Goal: Task Accomplishment & Management: Complete application form

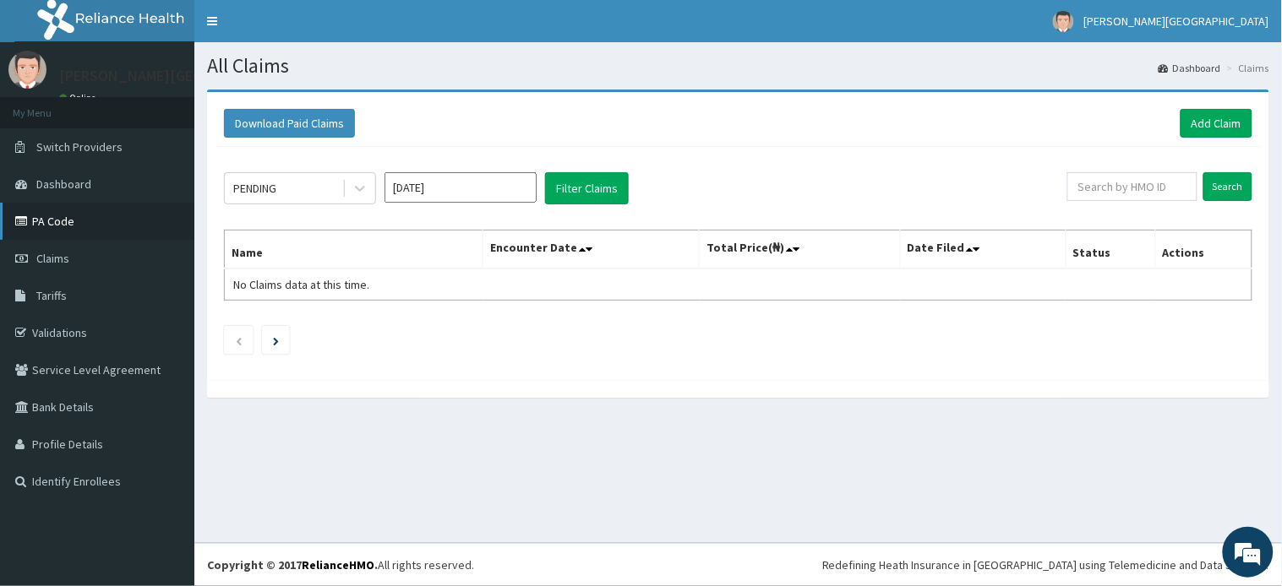
click at [62, 209] on link "PA Code" at bounding box center [97, 221] width 194 height 37
click at [1171, 183] on input "text" at bounding box center [1132, 186] width 130 height 29
paste input "APU/10014/B"
type input "APU/10014/B"
click at [1231, 188] on input "Search" at bounding box center [1227, 186] width 49 height 29
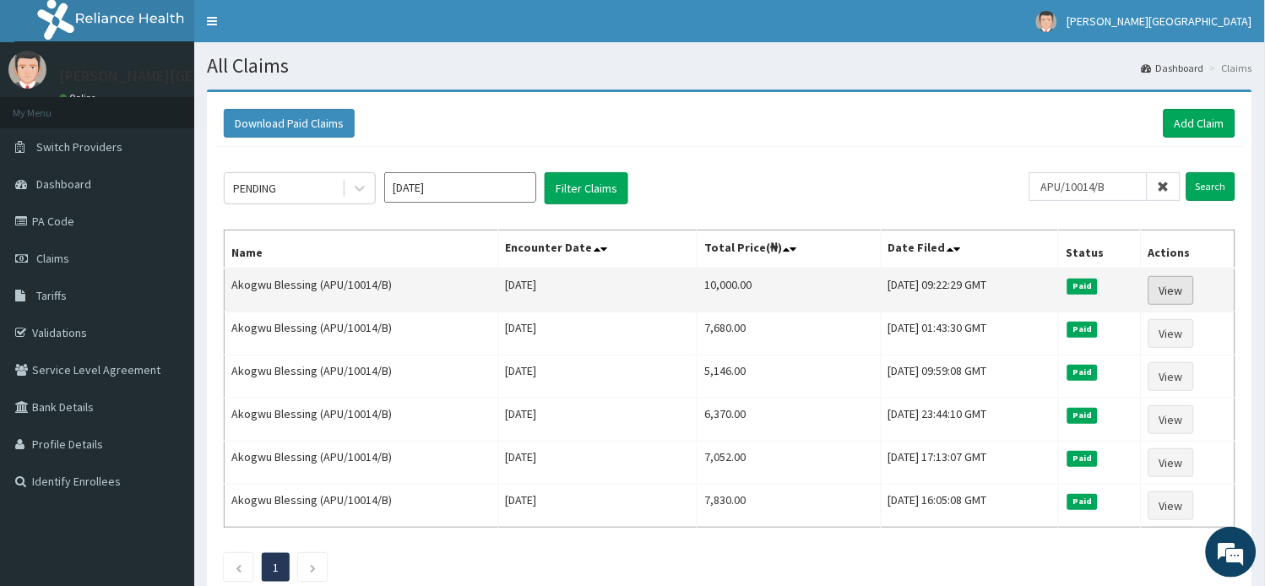
click at [1172, 288] on link "View" at bounding box center [1172, 290] width 46 height 29
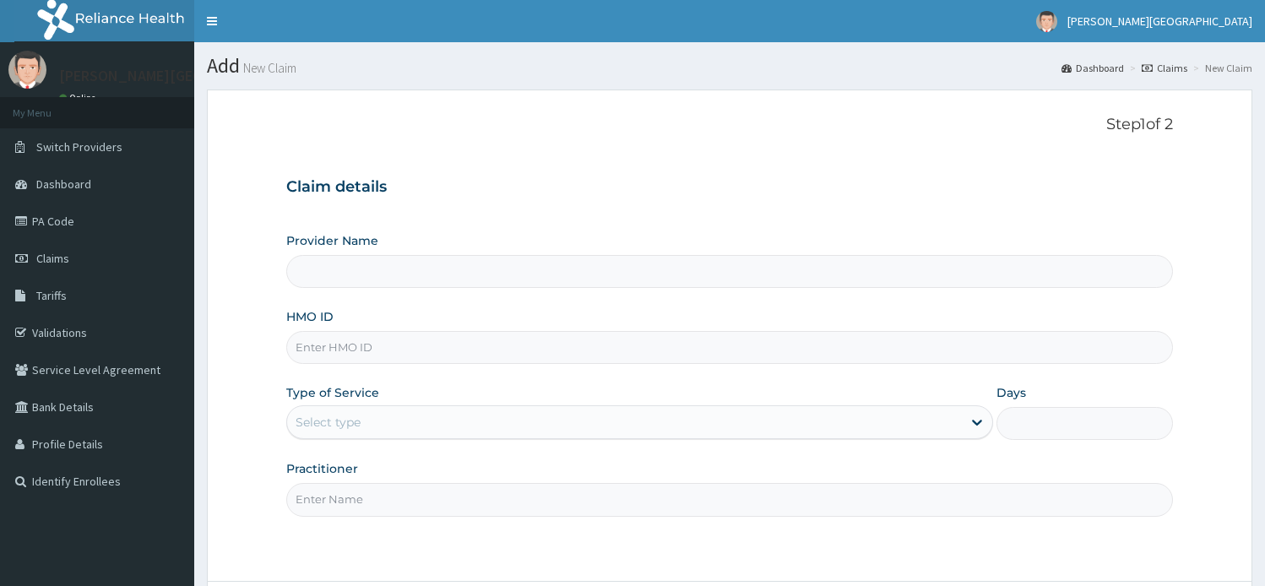
type input "[PERSON_NAME][GEOGRAPHIC_DATA]"
click at [370, 351] on input "HMO ID" at bounding box center [730, 347] width 888 height 33
paste input "APU/10014/B"
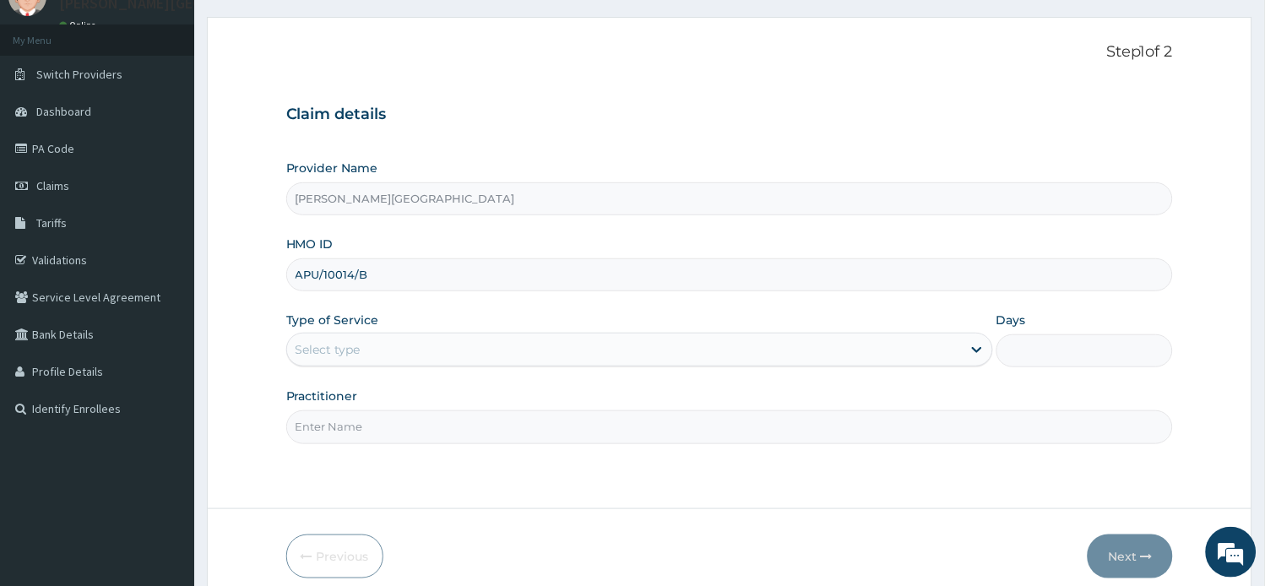
scroll to position [94, 0]
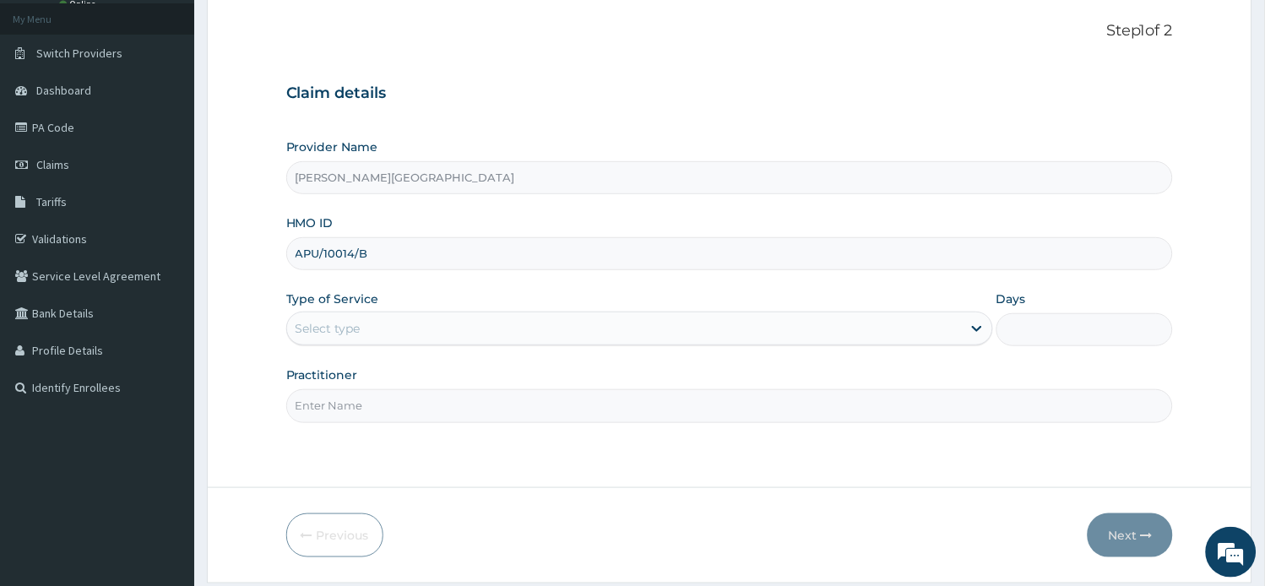
type input "APU/10014/B"
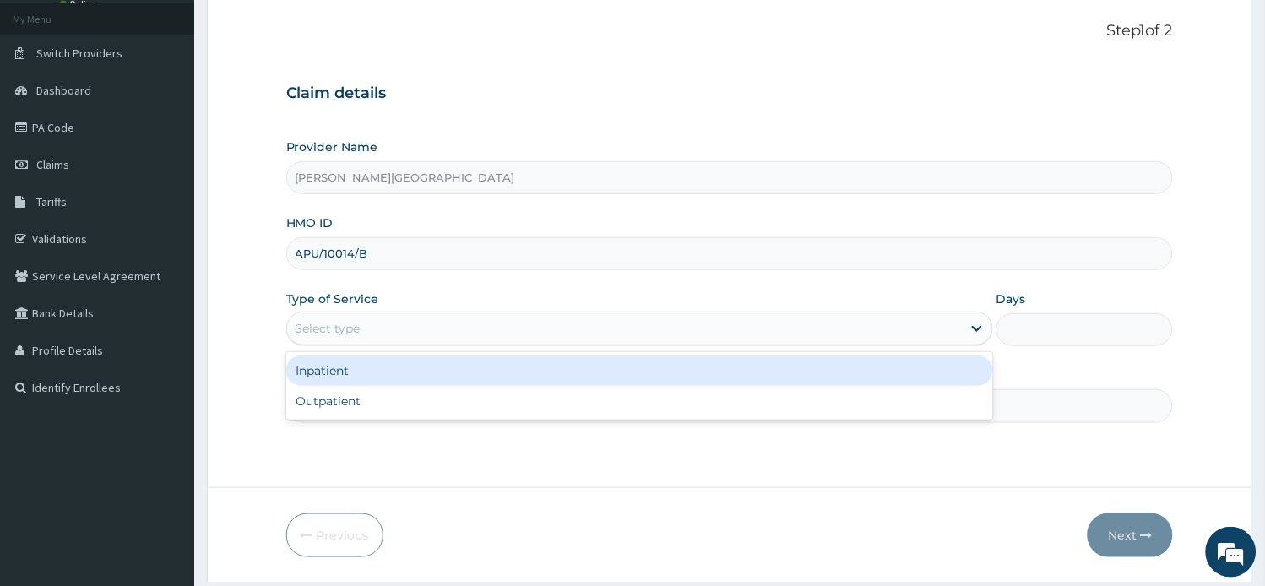
click at [423, 326] on div "Select type" at bounding box center [624, 328] width 675 height 27
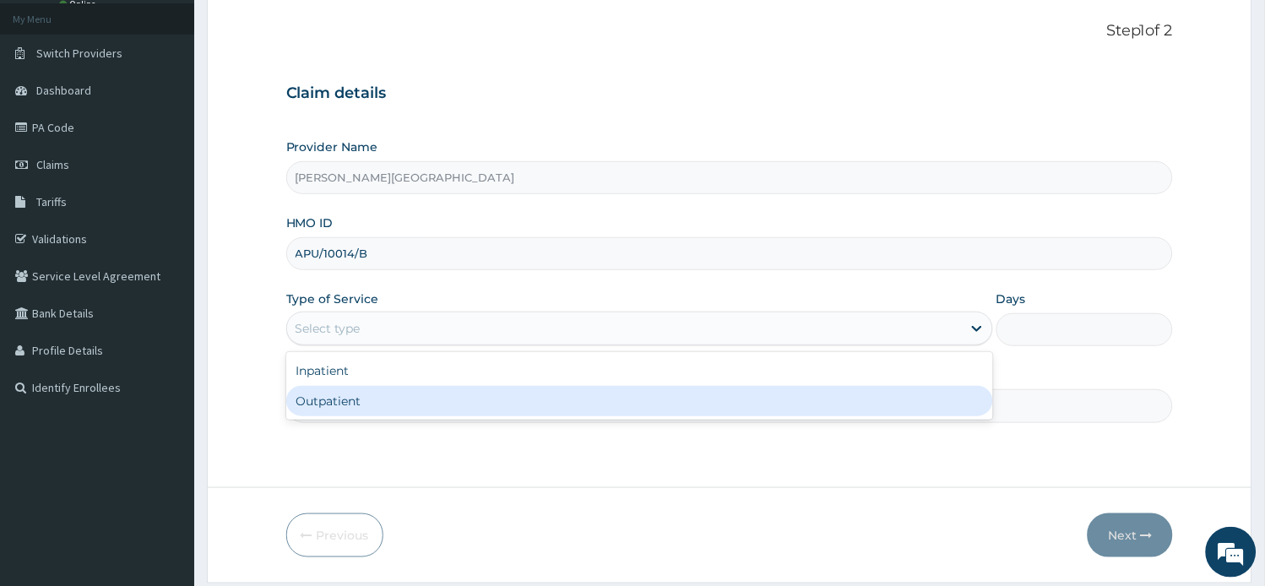
click at [400, 406] on div "Outpatient" at bounding box center [639, 401] width 707 height 30
type input "1"
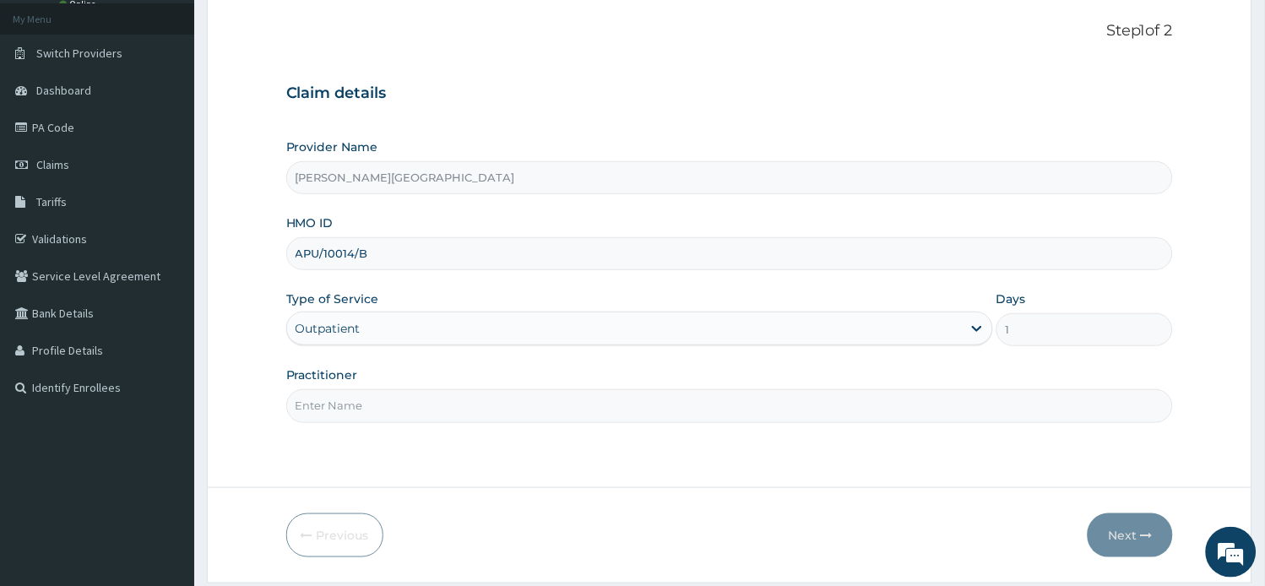
click at [395, 395] on input "Practitioner" at bounding box center [730, 405] width 888 height 33
type input "a"
type input "AA"
click at [1113, 545] on button "Next" at bounding box center [1130, 536] width 85 height 44
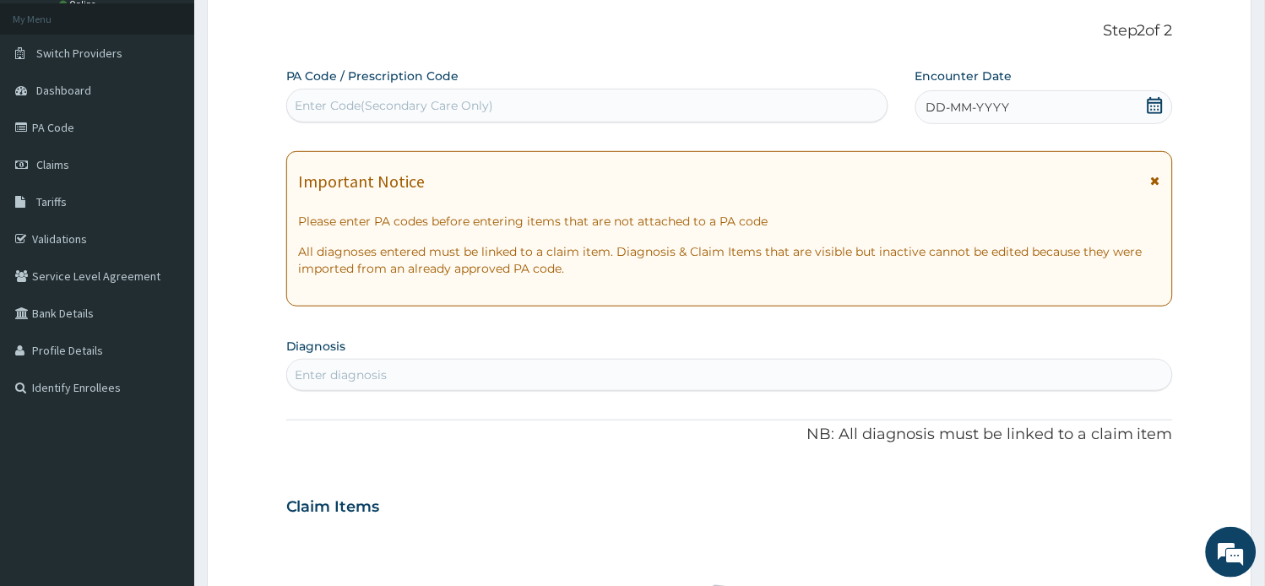
click at [1156, 179] on icon at bounding box center [1155, 181] width 9 height 12
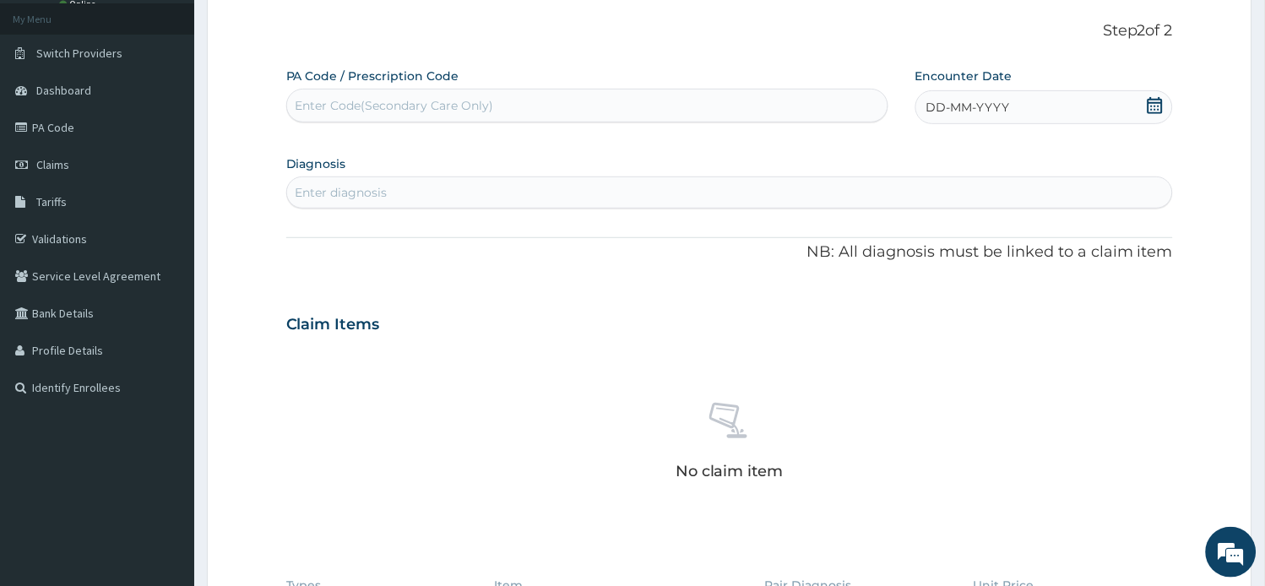
click at [572, 114] on div "Enter Code(Secondary Care Only)" at bounding box center [587, 105] width 601 height 27
paste input "PA/00583B"
type input "PA/00583B"
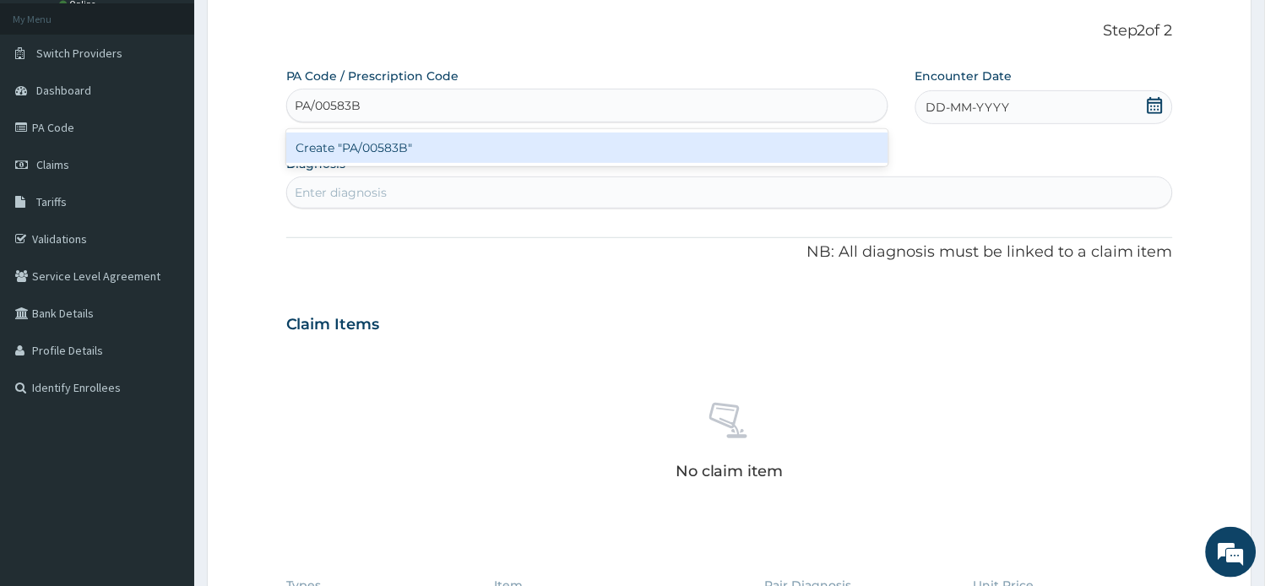
click at [581, 150] on div "Create "PA/00583B"" at bounding box center [587, 148] width 602 height 30
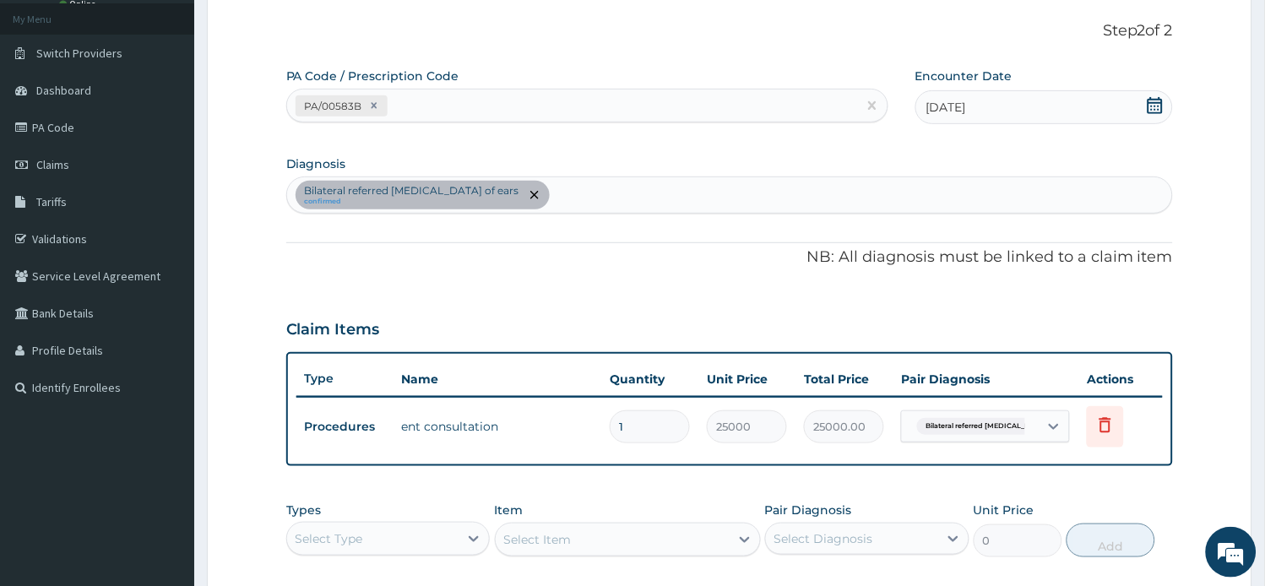
click at [458, 107] on div "PA/00583B" at bounding box center [572, 106] width 570 height 28
paste input "PA/260FB8"
type input "PA/260FB8"
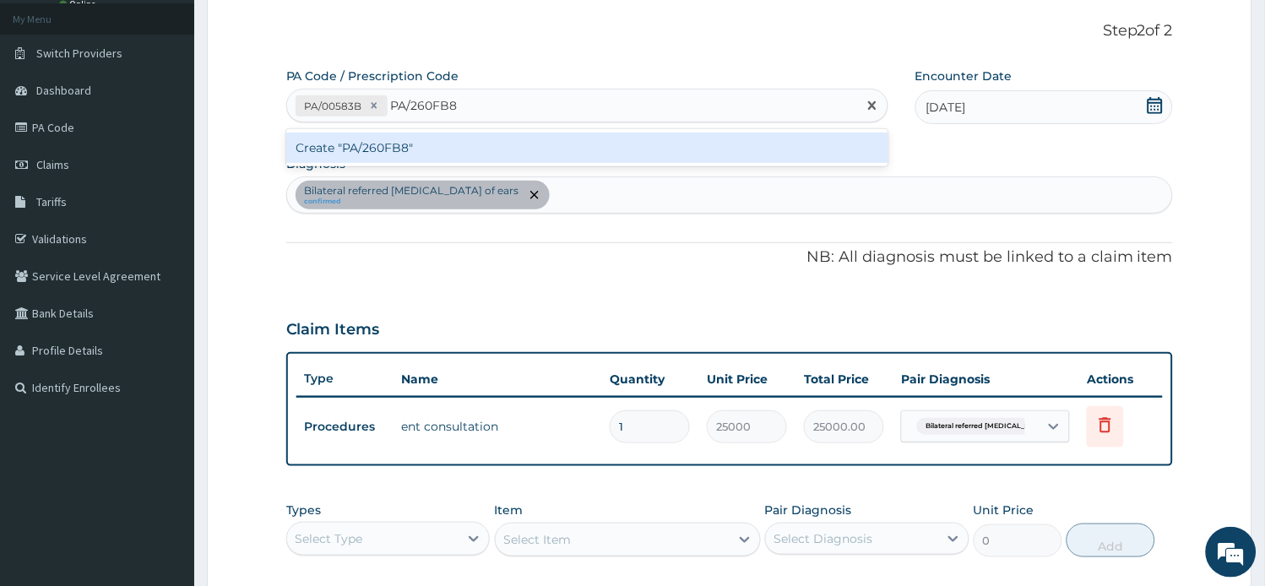
drag, startPoint x: 468, startPoint y: 144, endPoint x: 458, endPoint y: 139, distance: 11.3
click at [458, 139] on div "Create "PA/260FB8"" at bounding box center [587, 148] width 602 height 30
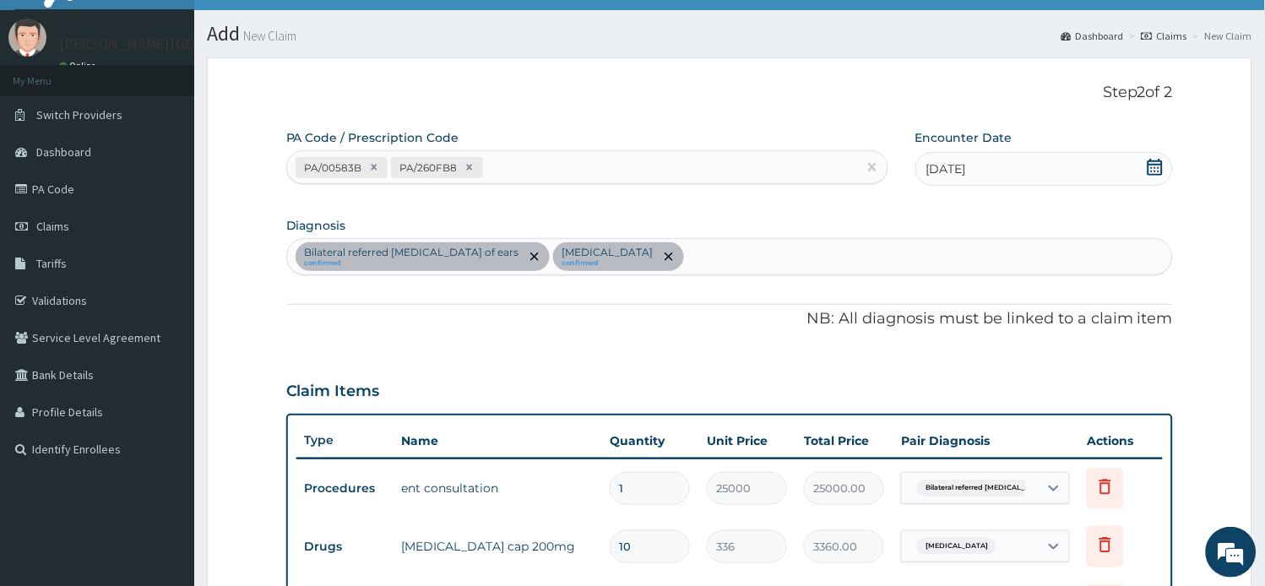
scroll to position [0, 0]
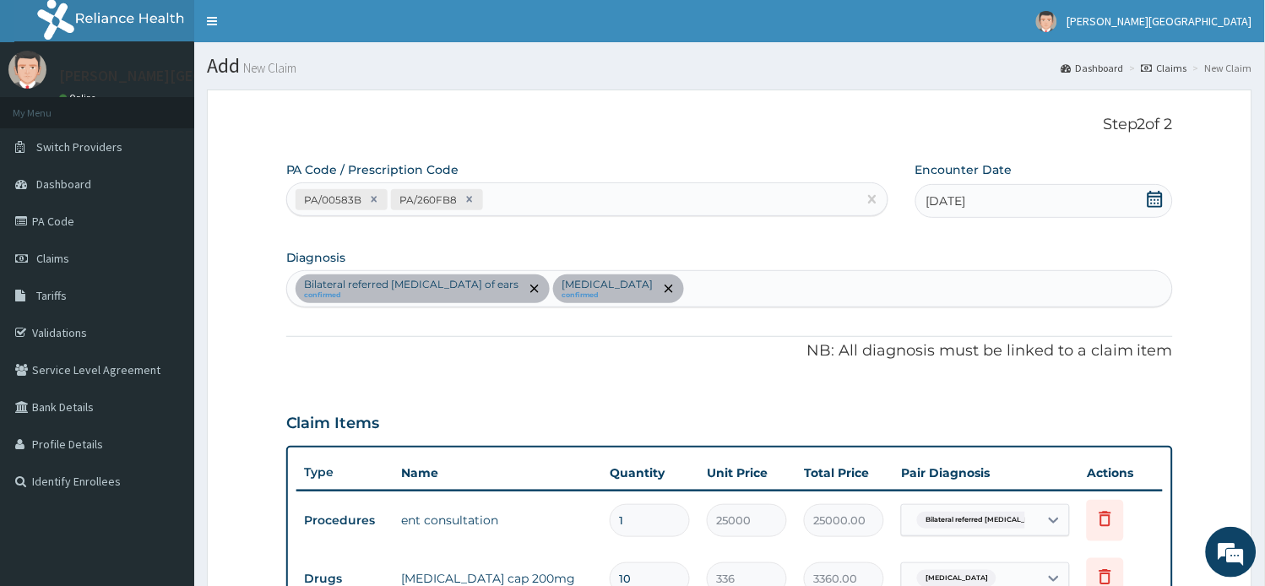
click at [581, 206] on div "PA/00583B PA/260FB8" at bounding box center [572, 200] width 570 height 28
paste input "PA/E3B95F"
type input "PA/E3B95F"
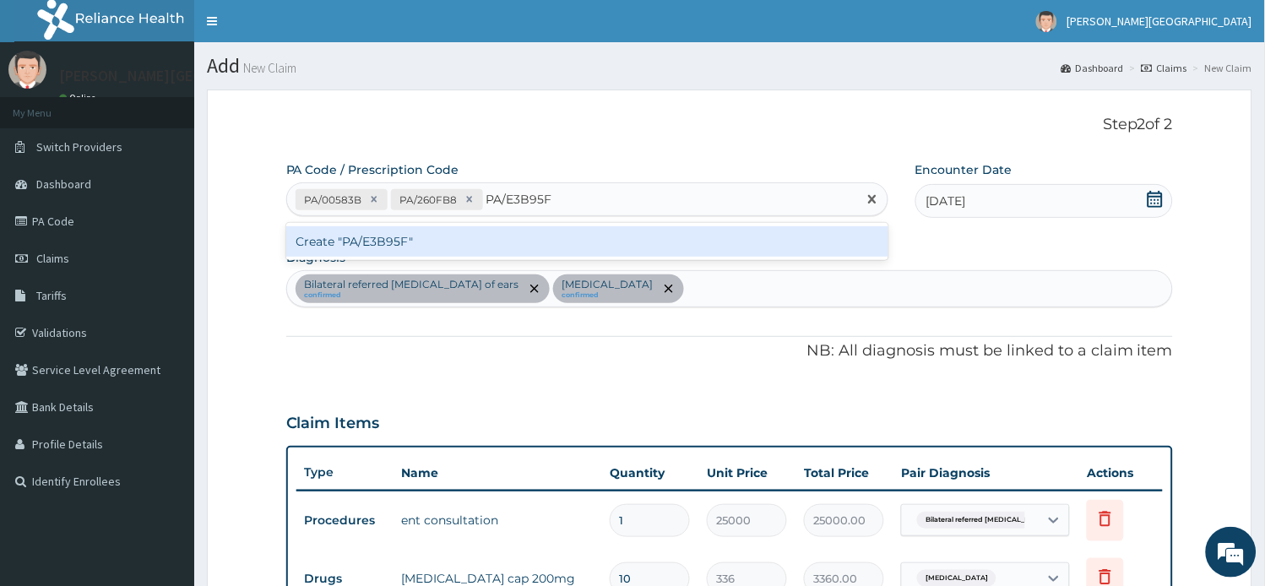
click at [587, 232] on div "Create "PA/E3B95F"" at bounding box center [587, 241] width 602 height 30
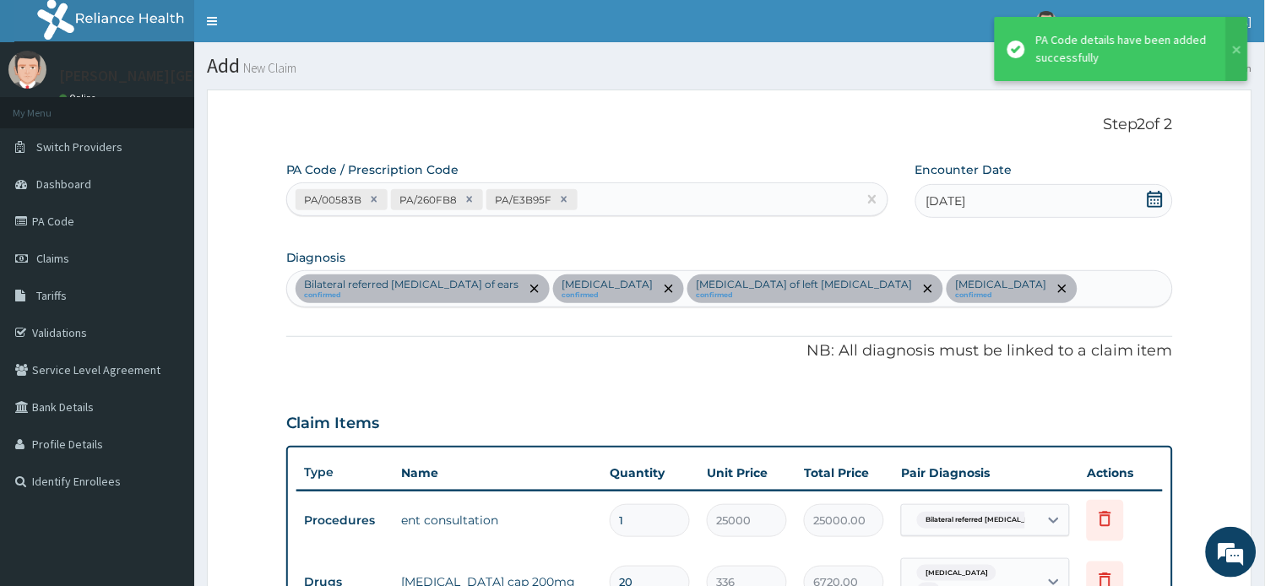
scroll to position [408, 0]
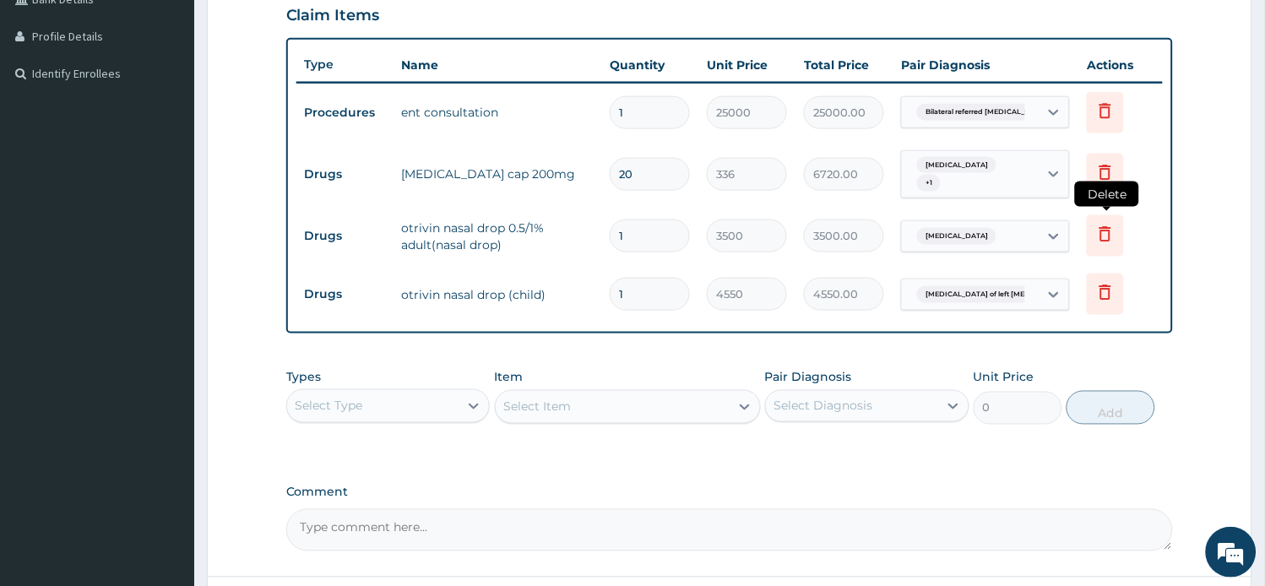
click at [1102, 226] on icon at bounding box center [1106, 234] width 20 height 20
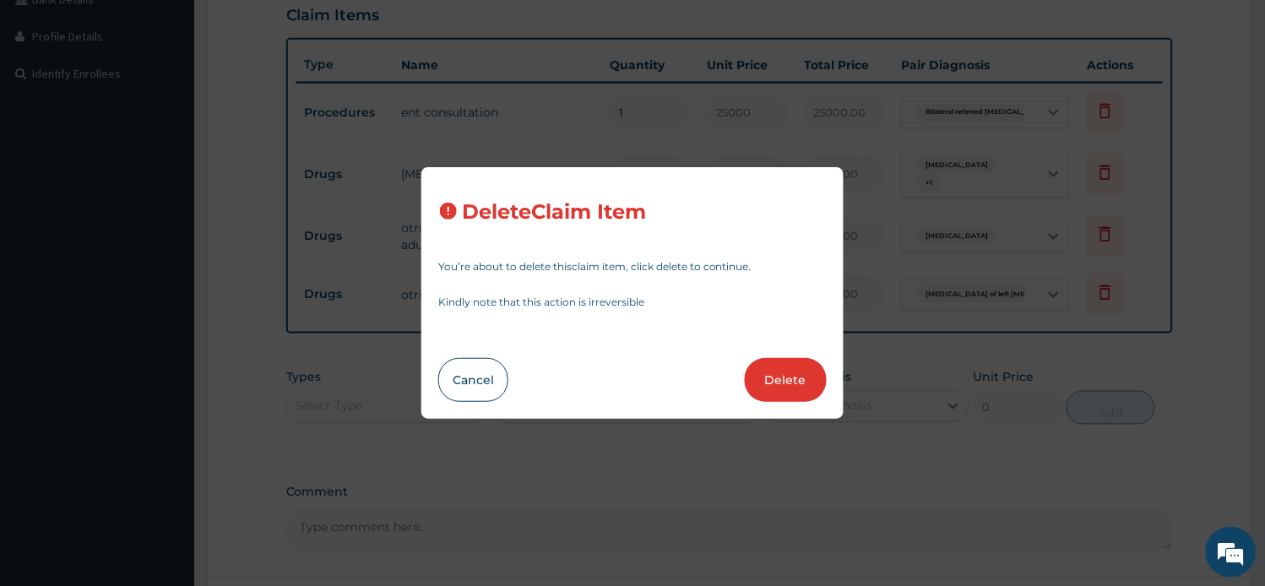
click at [772, 382] on button "Delete" at bounding box center [786, 380] width 82 height 44
type input "4550"
type input "4550.00"
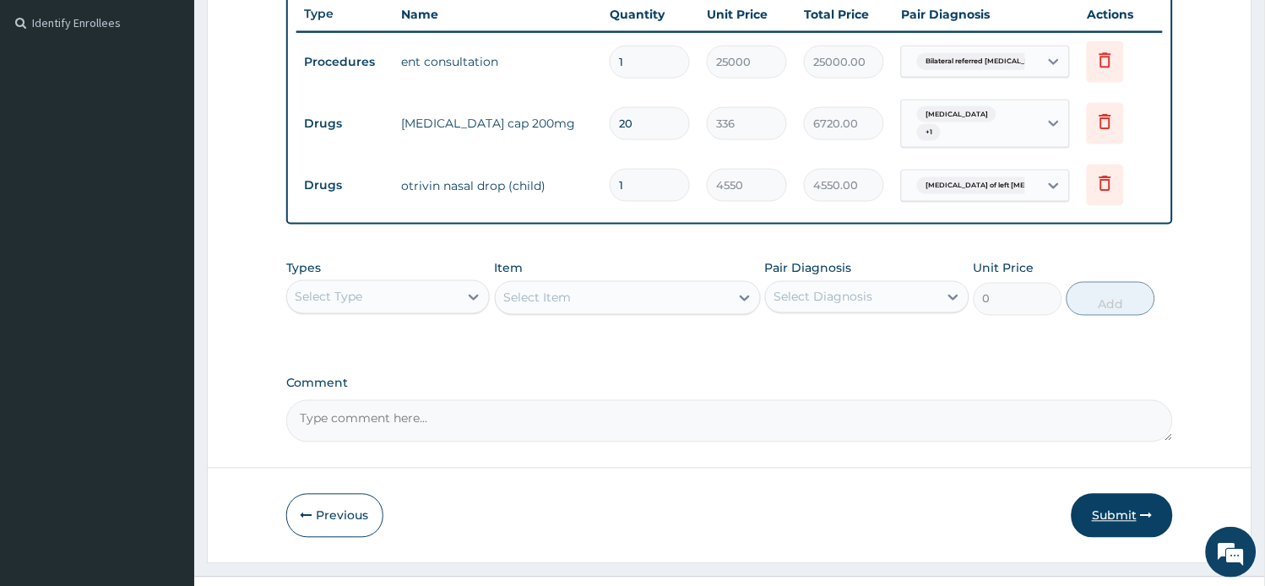
scroll to position [492, 0]
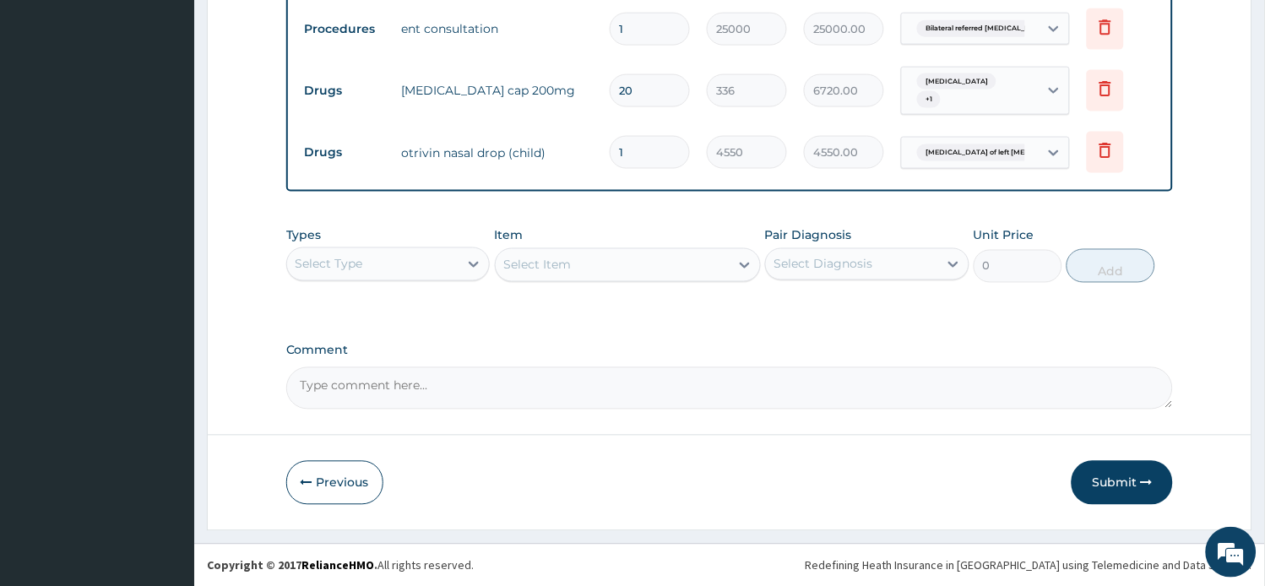
click at [427, 279] on div "Select Type" at bounding box center [388, 265] width 204 height 34
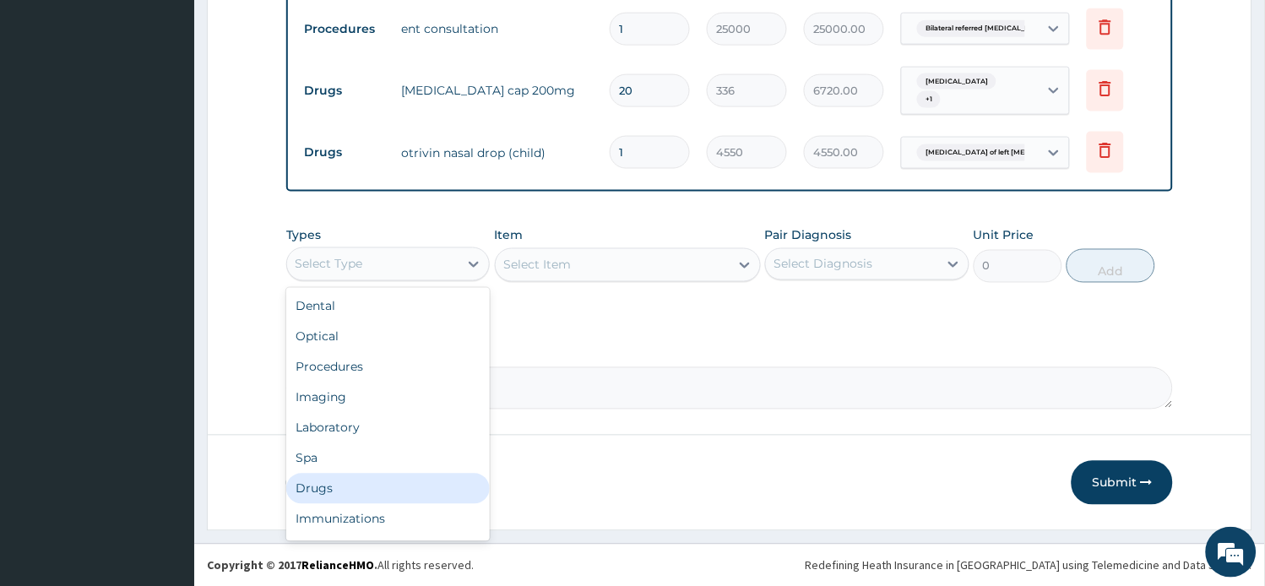
click at [340, 483] on div "Drugs" at bounding box center [388, 489] width 204 height 30
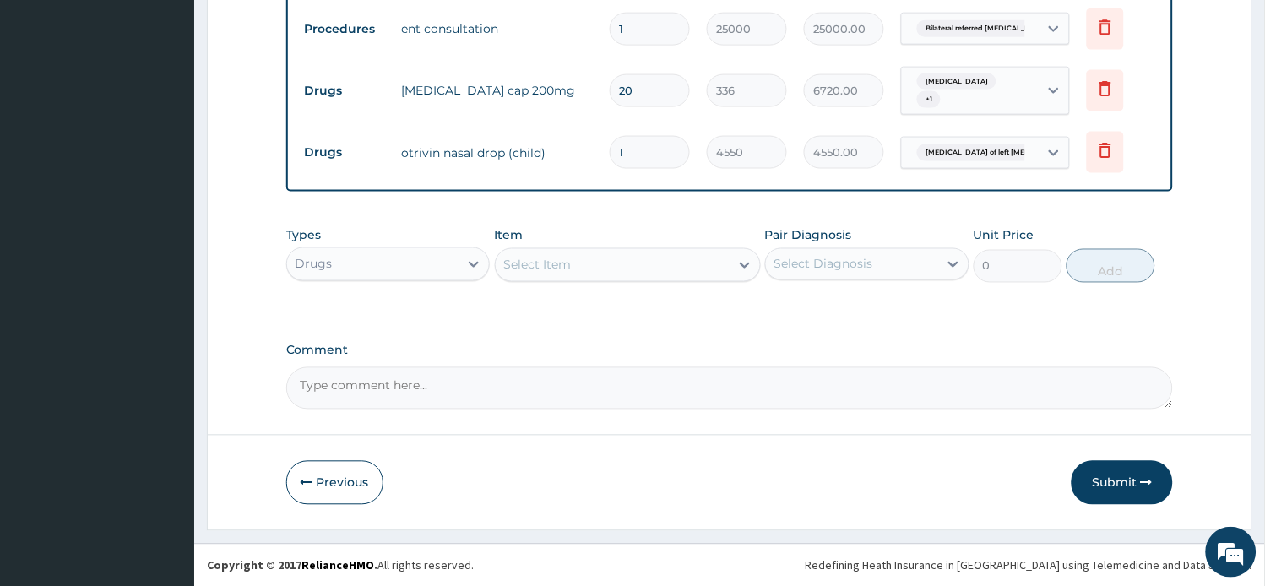
click at [547, 258] on div "Select Item" at bounding box center [538, 265] width 68 height 17
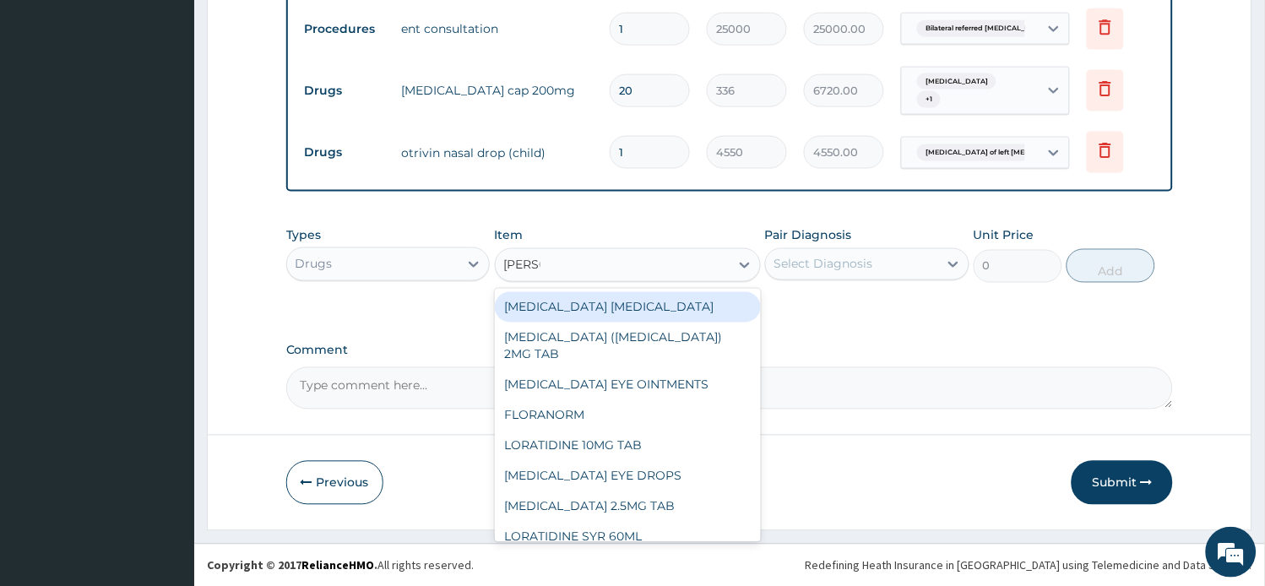
type input "LORAT"
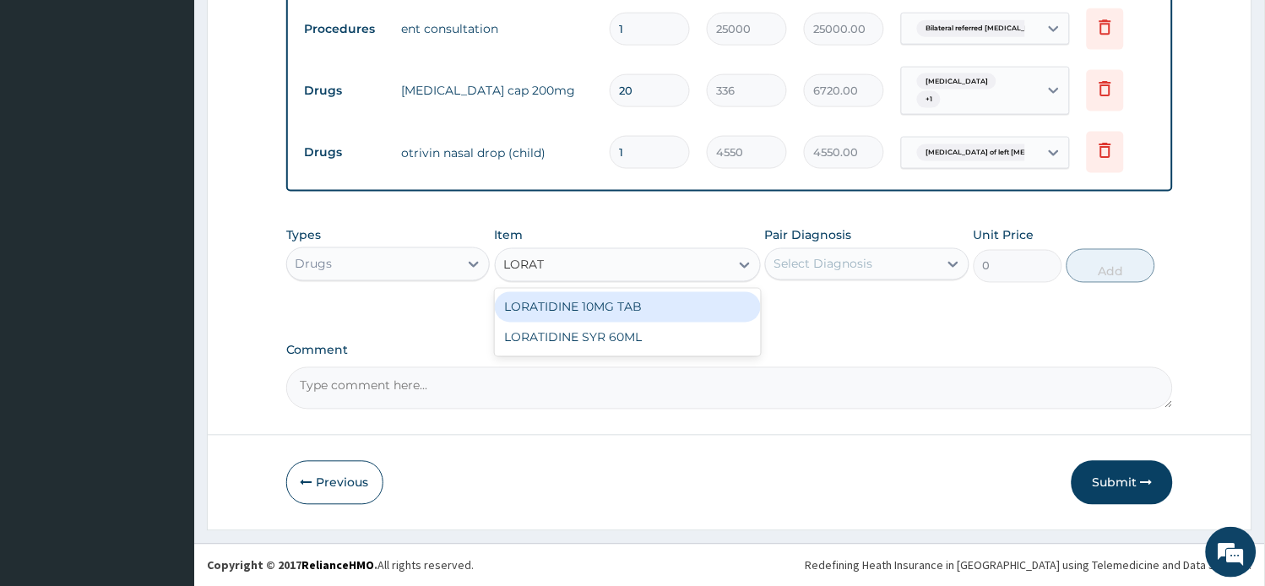
click at [601, 302] on div "LORATIDINE 10MG TAB" at bounding box center [628, 307] width 266 height 30
type input "42"
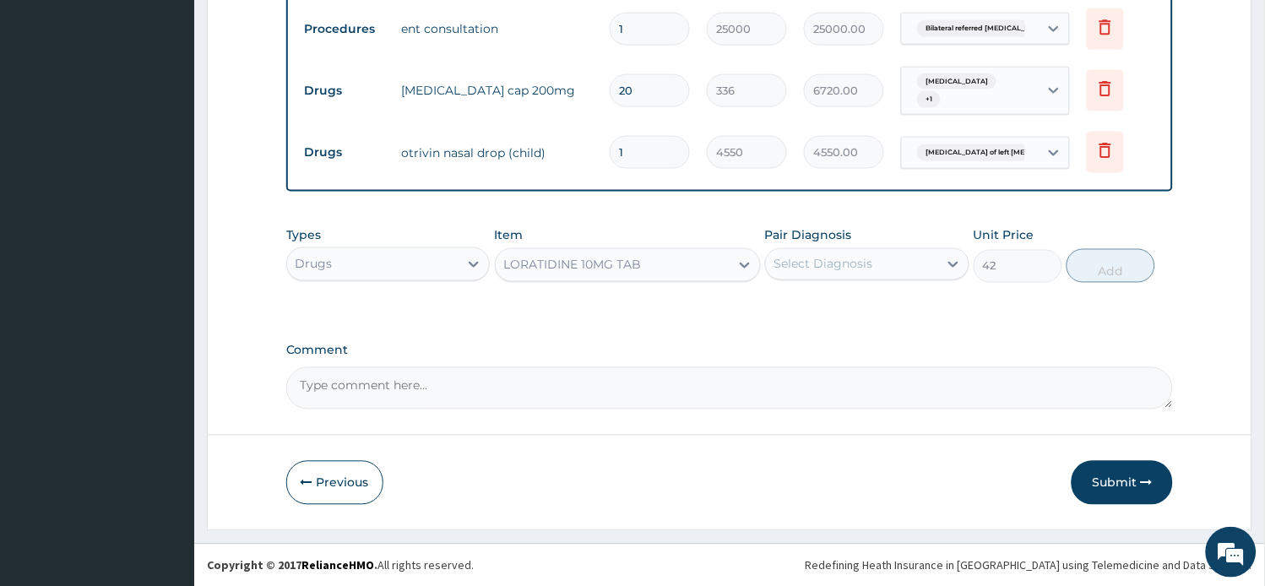
click at [846, 280] on div "Pair Diagnosis Select Diagnosis" at bounding box center [867, 255] width 204 height 56
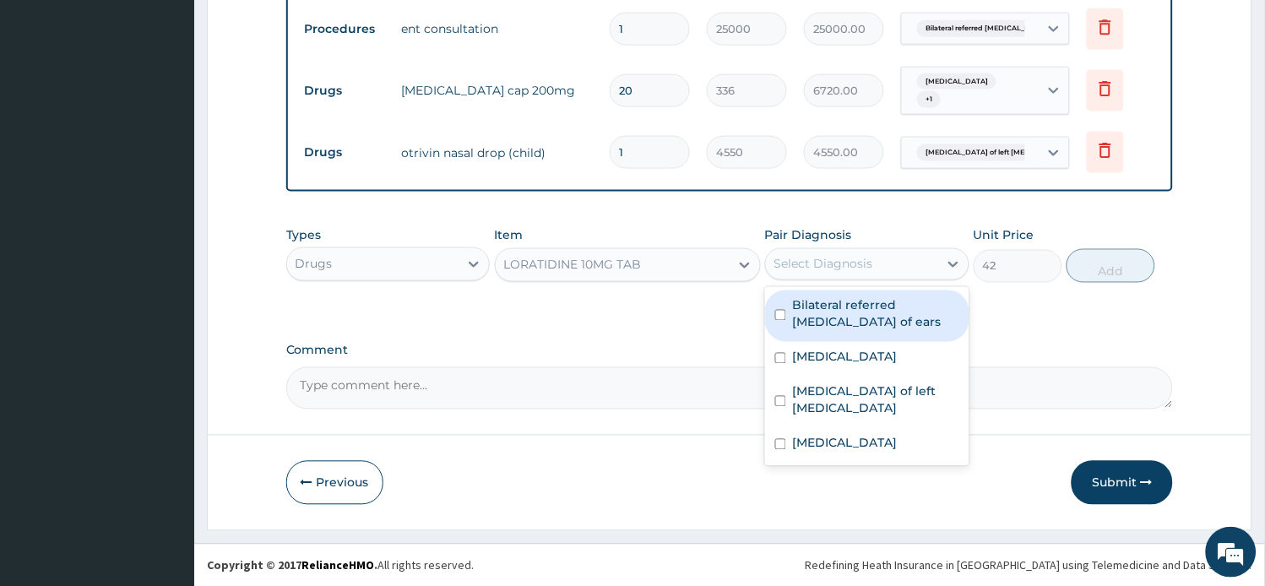
click at [855, 258] on div "Select Diagnosis" at bounding box center [824, 264] width 99 height 17
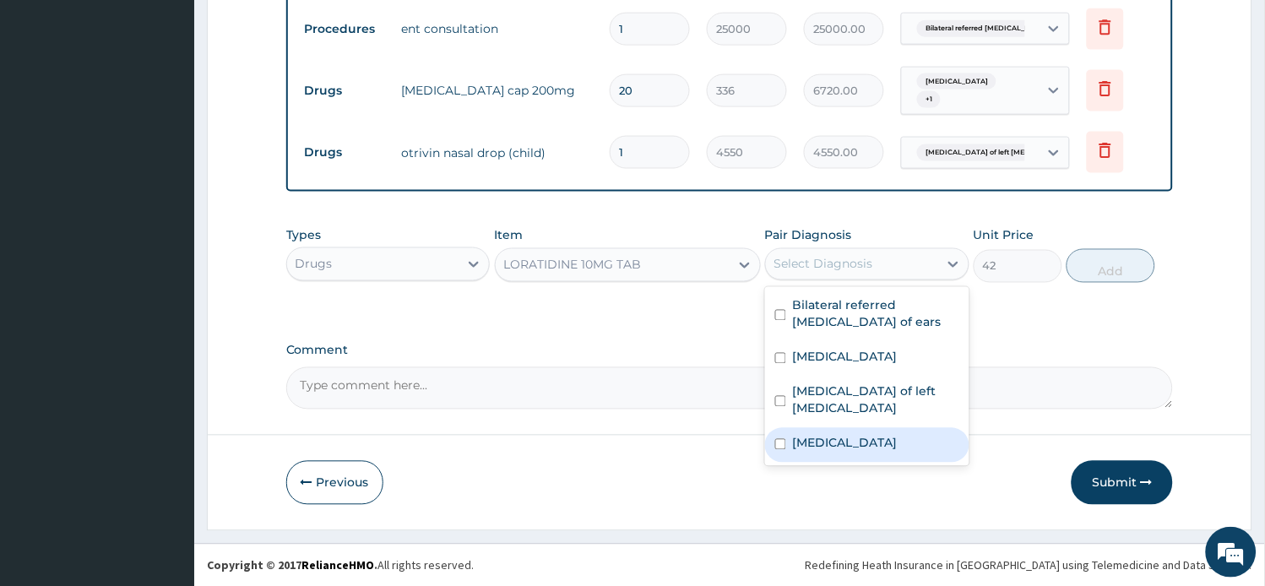
click at [858, 436] on div "Arthritis" at bounding box center [867, 445] width 204 height 35
checkbox input "true"
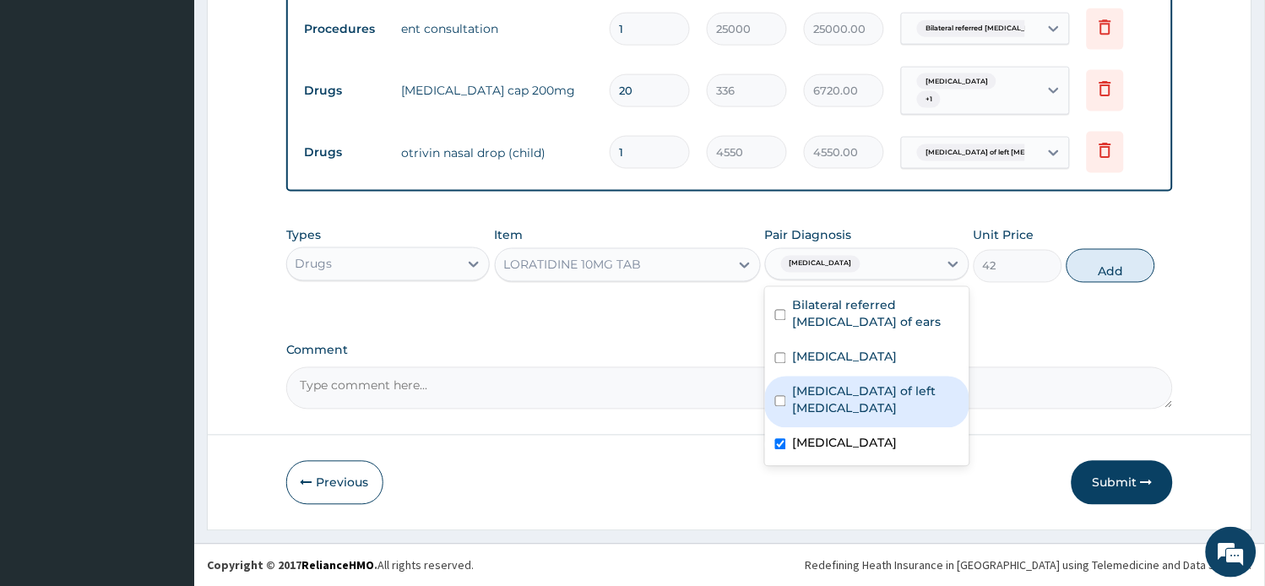
click at [868, 397] on div "Polyp of left nasal cavity" at bounding box center [867, 403] width 204 height 52
checkbox input "true"
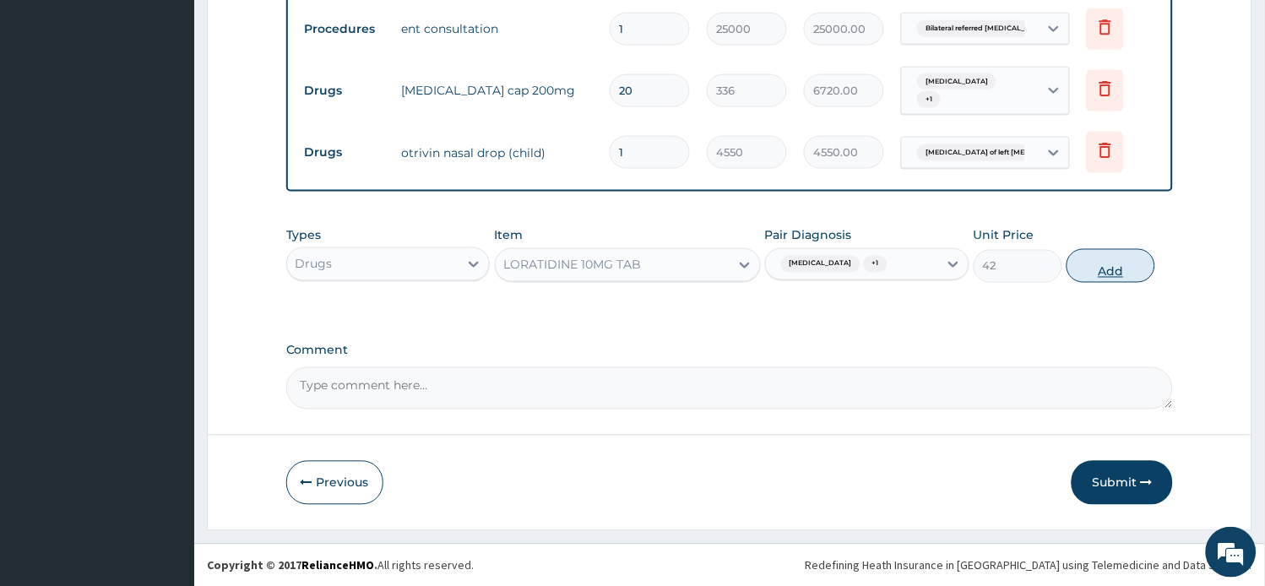
click at [1129, 274] on button "Add" at bounding box center [1111, 266] width 89 height 34
type input "0"
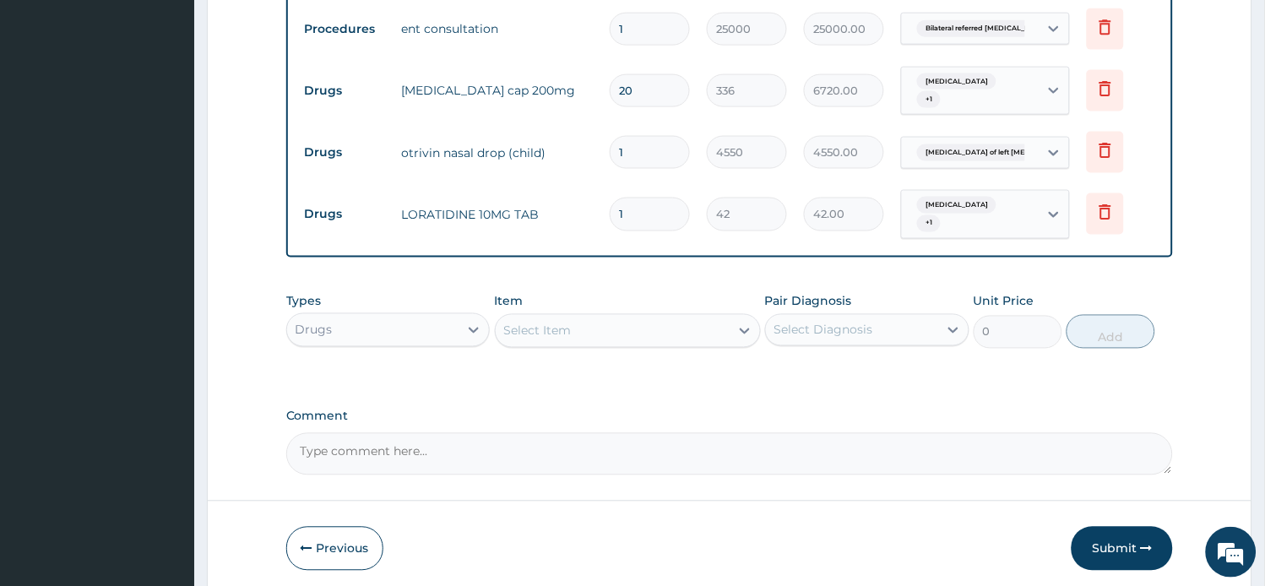
type input "10"
type input "420.00"
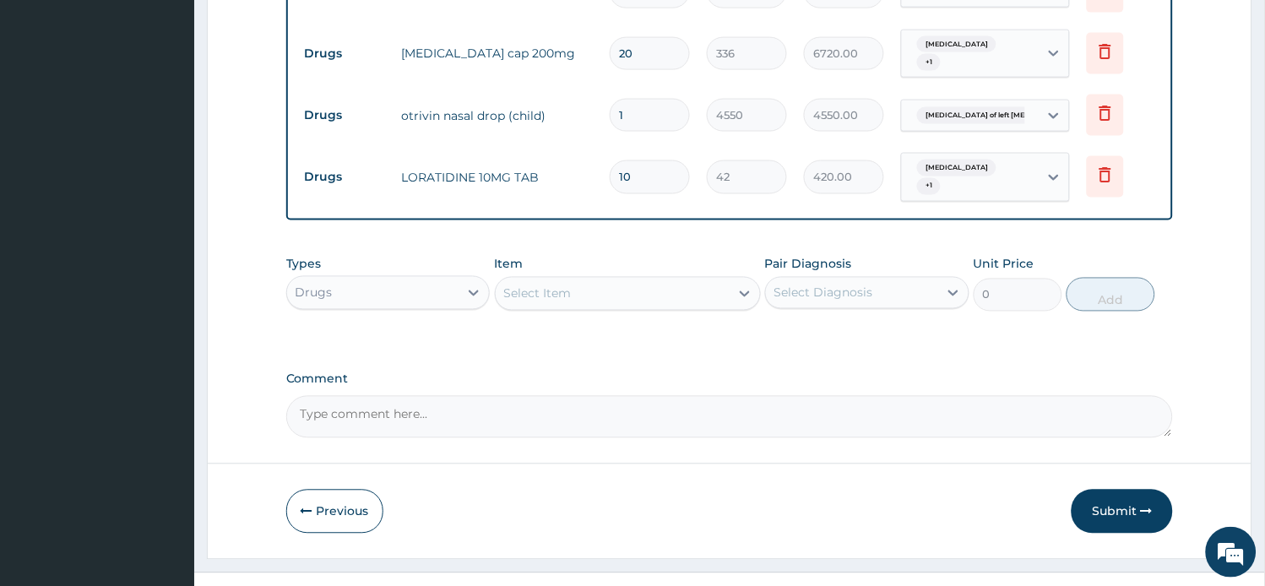
scroll to position [550, 0]
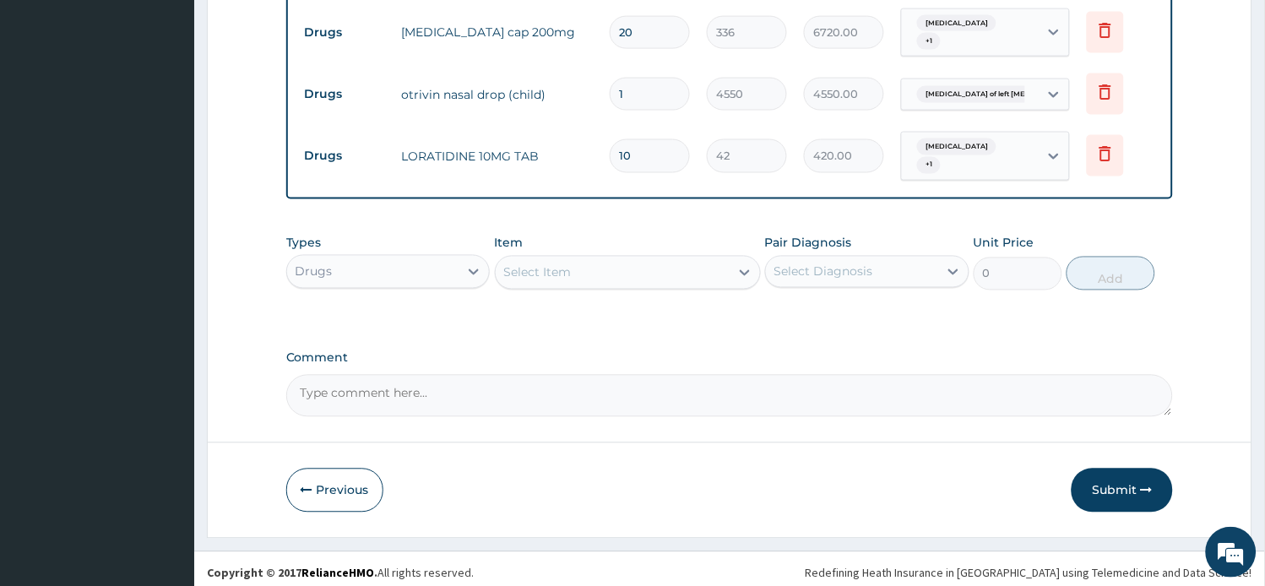
drag, startPoint x: 657, startPoint y: 154, endPoint x: 571, endPoint y: 156, distance: 86.2
click at [571, 156] on tr "Drugs LORATIDINE 10MG TAB 10 42 420.00 Arthritis + 1 Delete" at bounding box center [731, 156] width 868 height 66
type input "2"
type input "84.00"
type input "21"
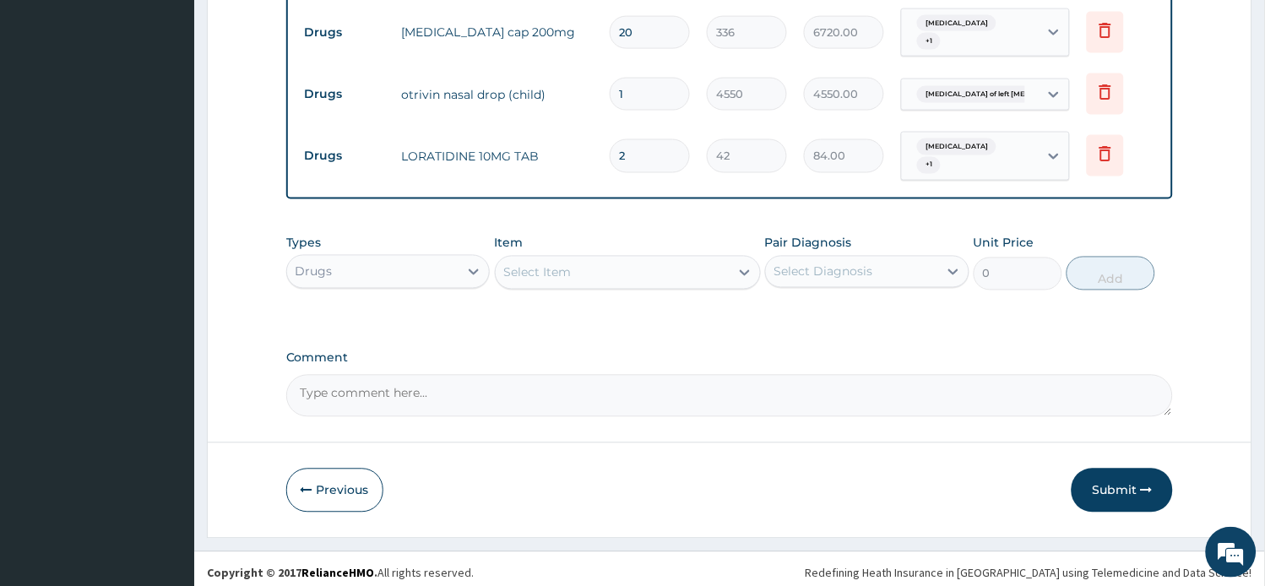
type input "882.00"
type input "21"
drag, startPoint x: 1160, startPoint y: 484, endPoint x: 1135, endPoint y: 490, distance: 26.0
click at [1160, 482] on button "Submit" at bounding box center [1122, 491] width 101 height 44
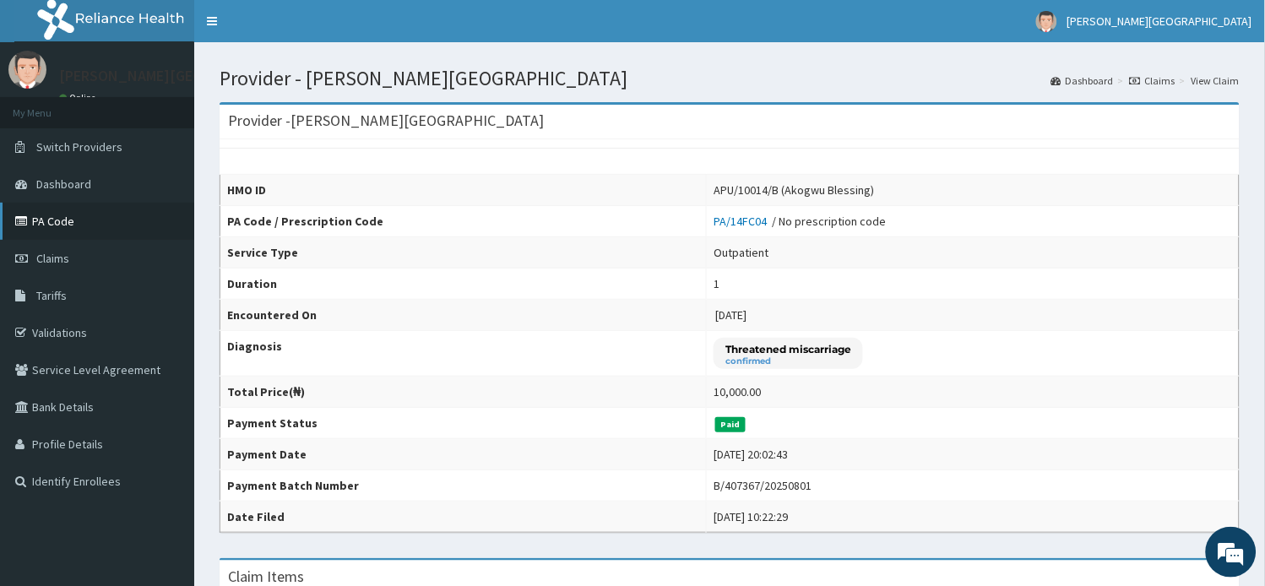
drag, startPoint x: 81, startPoint y: 256, endPoint x: 115, endPoint y: 229, distance: 43.3
click at [80, 256] on link "Claims" at bounding box center [97, 258] width 194 height 37
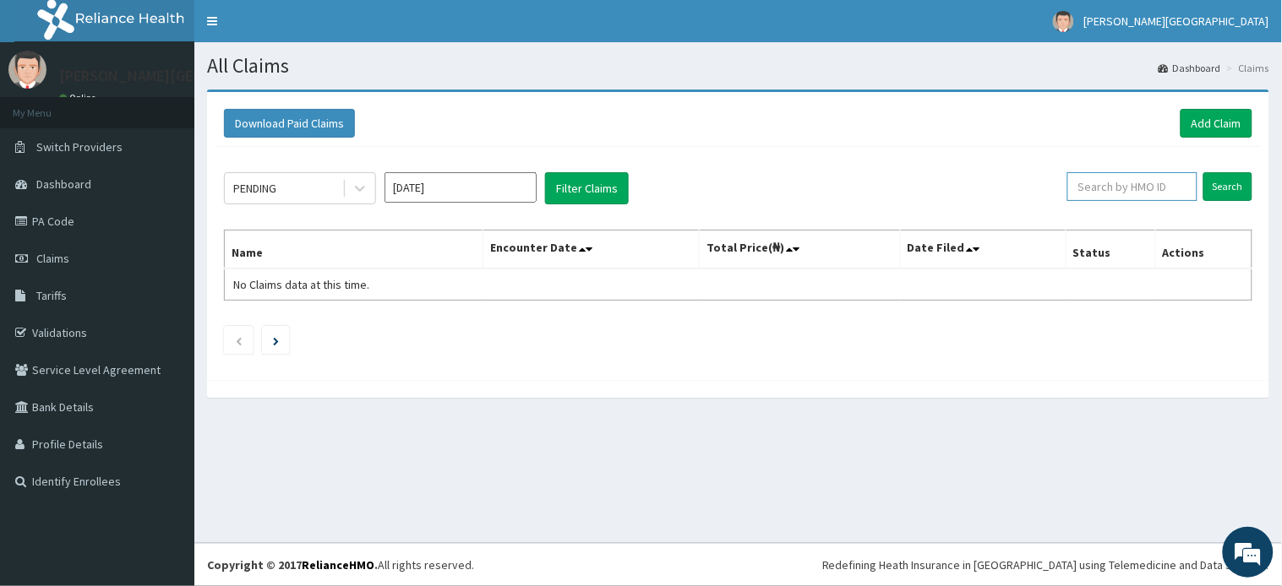
click at [1134, 182] on input "text" at bounding box center [1132, 186] width 130 height 29
paste input "MBS/10047/A"
type input "MBS/10047/A"
click at [1222, 194] on input "Search" at bounding box center [1227, 186] width 49 height 29
click at [1194, 127] on link "Add Claim" at bounding box center [1216, 123] width 72 height 29
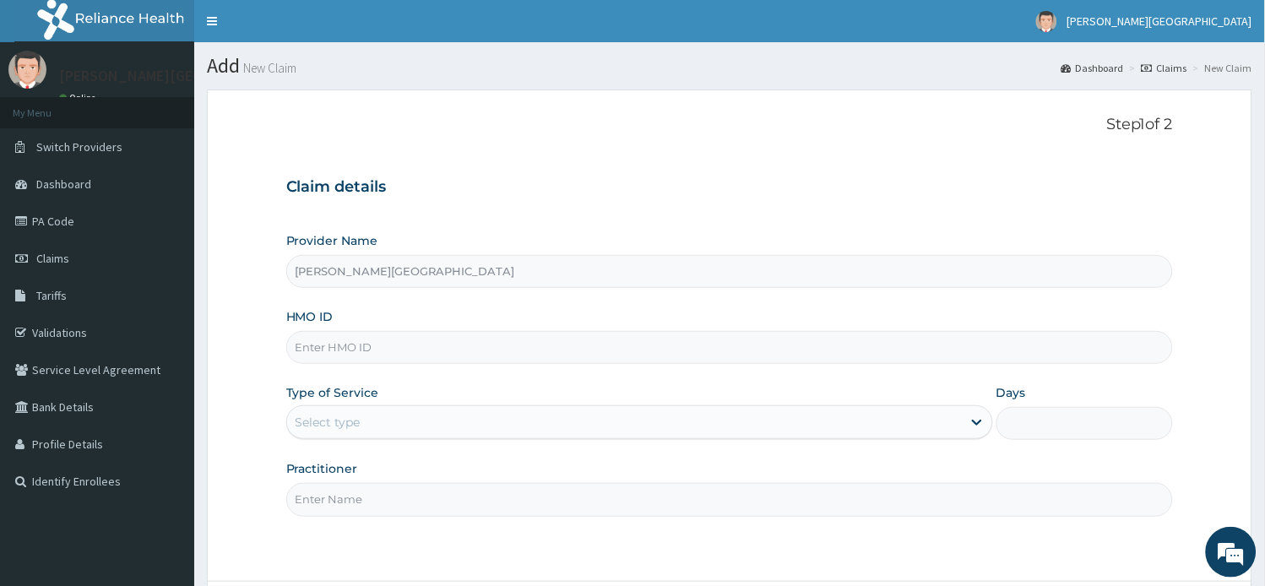
click at [428, 350] on input "HMO ID" at bounding box center [730, 347] width 888 height 33
paste input "MBS/10047/A"
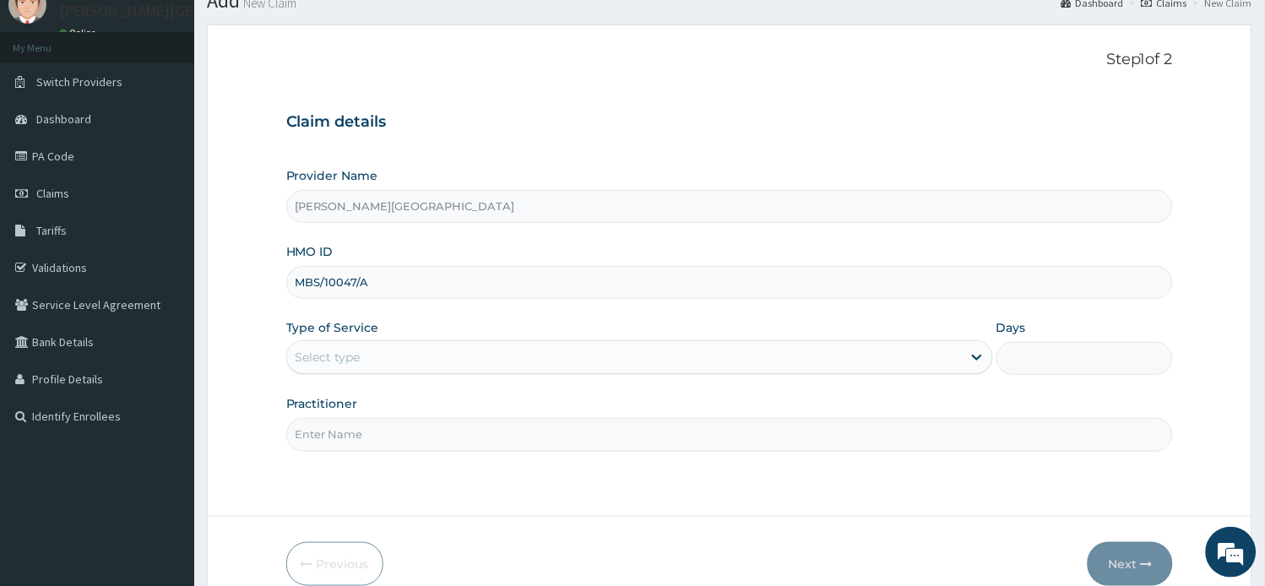
scroll to position [147, 0]
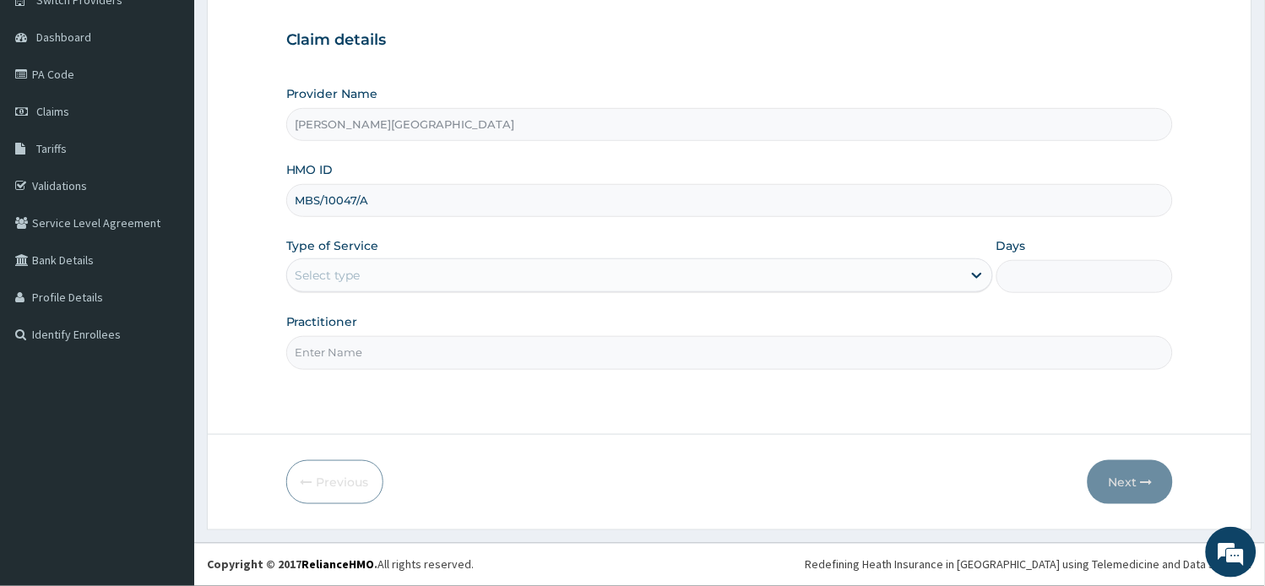
type input "MBS/10047/A"
click at [406, 260] on div "Select type" at bounding box center [639, 275] width 707 height 34
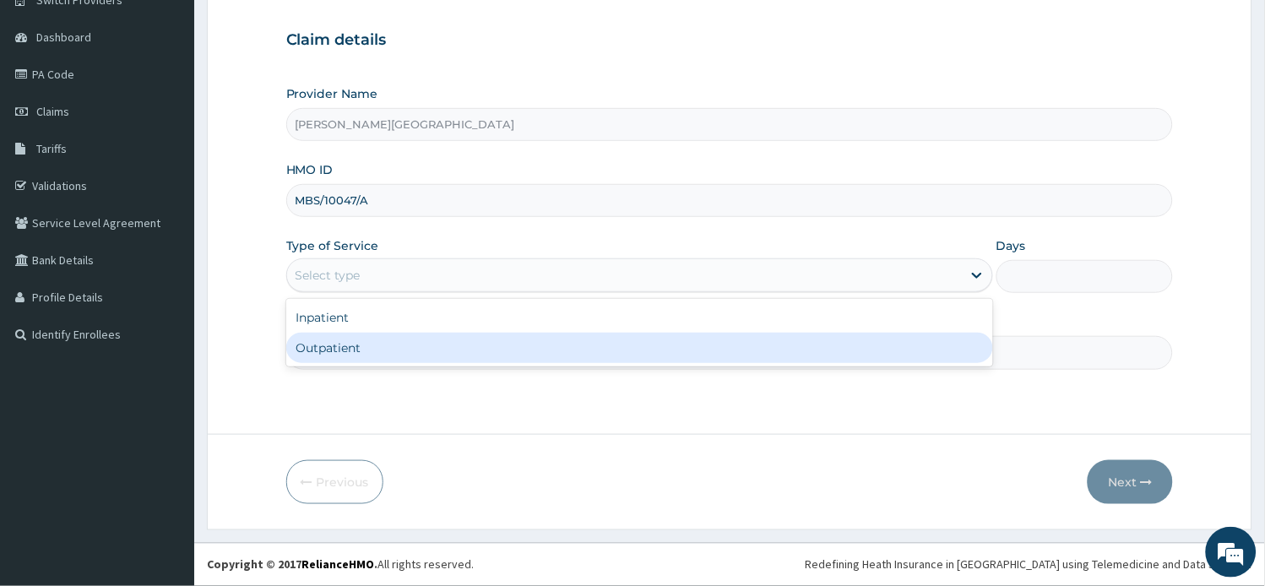
click at [416, 346] on div "Outpatient" at bounding box center [639, 348] width 707 height 30
type input "1"
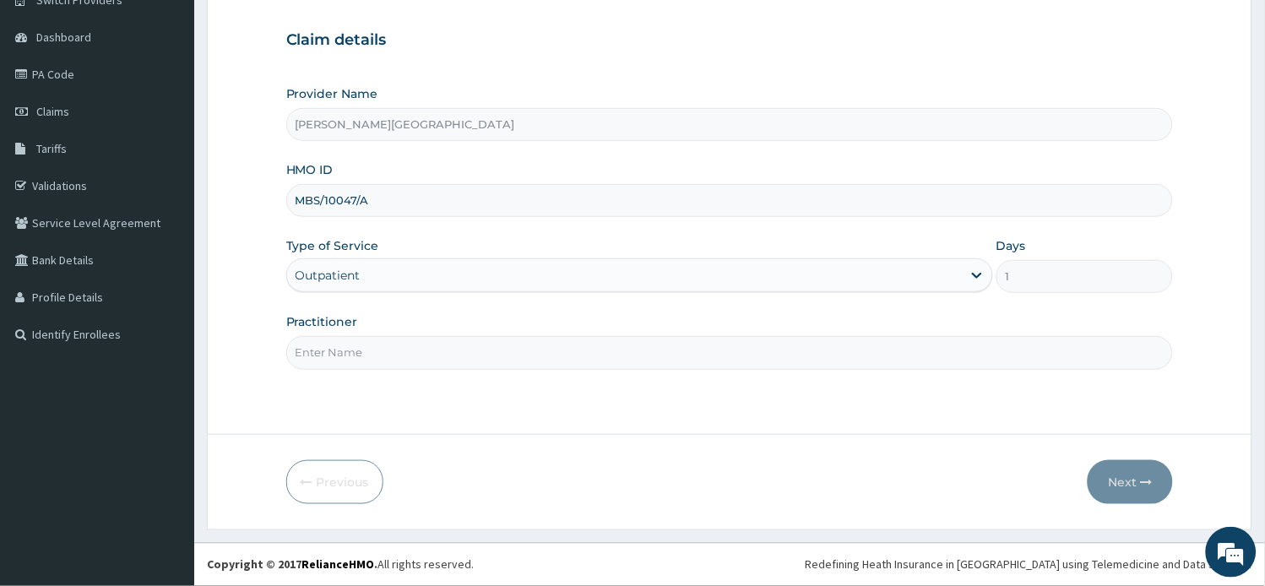
click at [554, 364] on input "Practitioner" at bounding box center [730, 352] width 888 height 33
type input "a"
type input "AA"
click at [1112, 487] on button "Next" at bounding box center [1130, 482] width 85 height 44
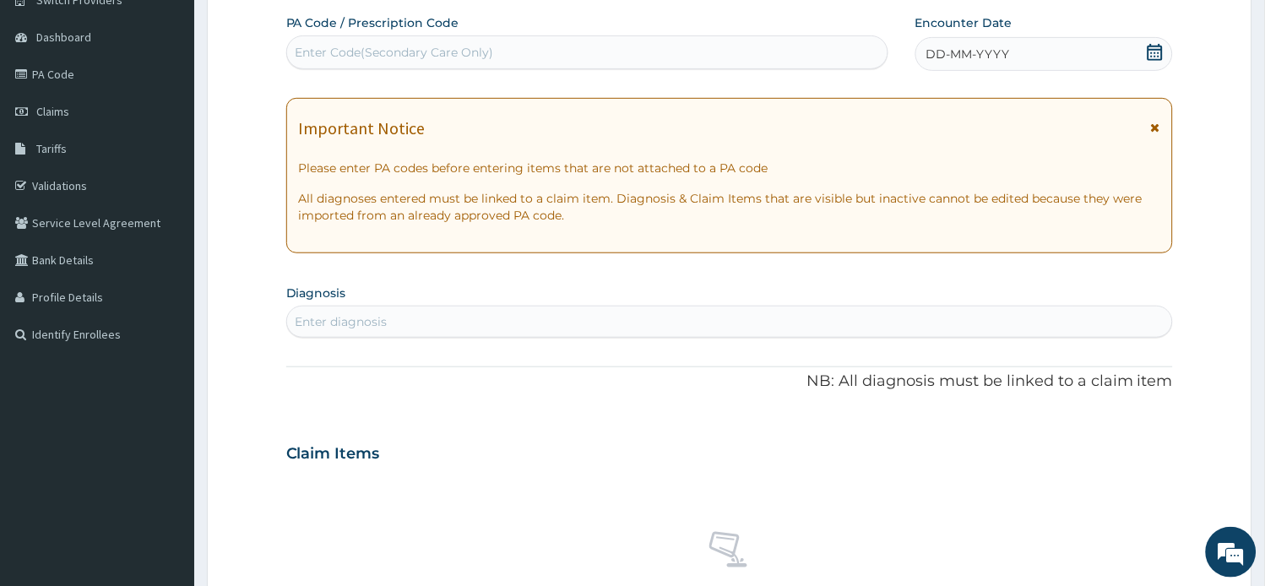
click at [1156, 124] on icon at bounding box center [1155, 128] width 9 height 12
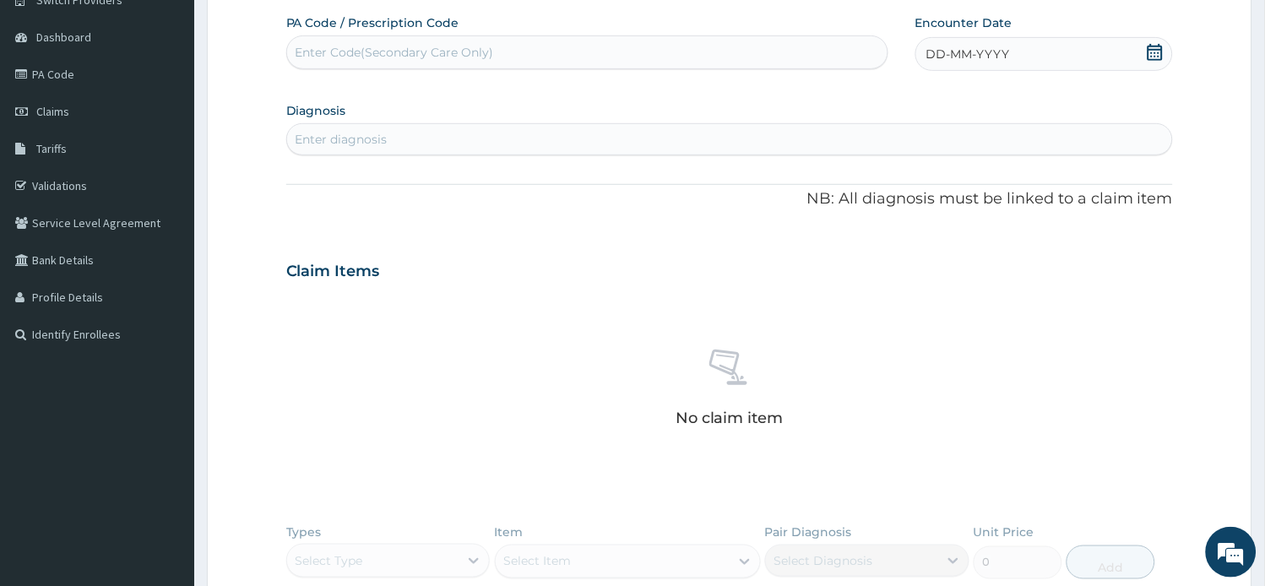
click at [1157, 55] on icon at bounding box center [1155, 52] width 17 height 17
click at [467, 41] on div "Enter Code(Secondary Care Only)" at bounding box center [587, 52] width 601 height 27
paste input "PA/368246"
type input "PA/368246"
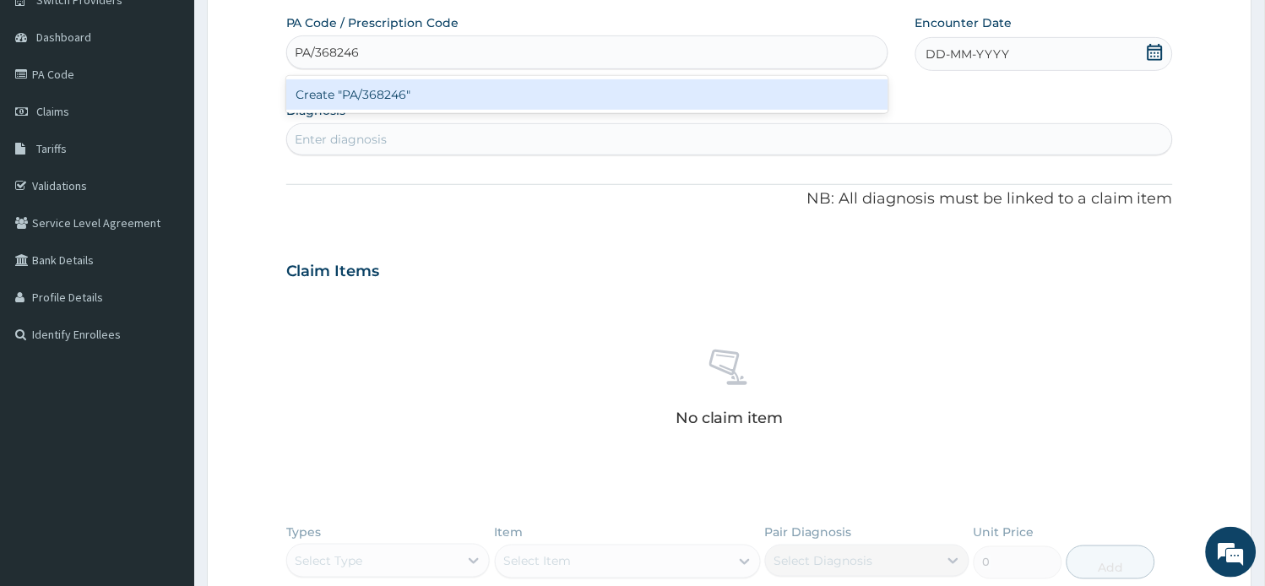
click at [477, 98] on div "Create "PA/368246"" at bounding box center [587, 94] width 602 height 30
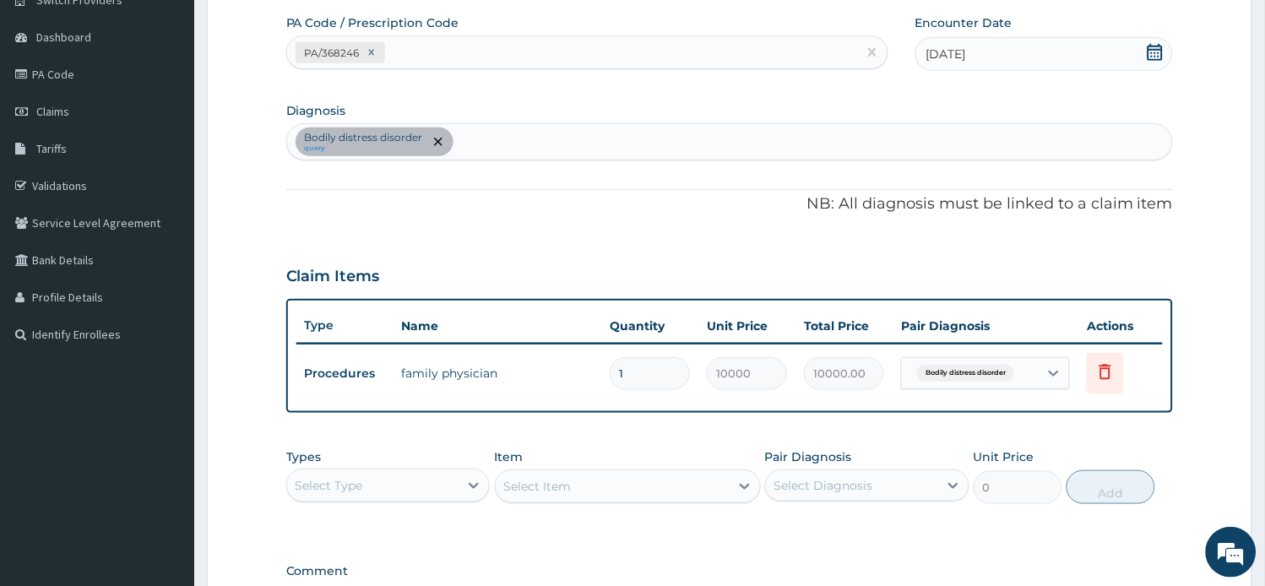
click at [498, 39] on div "PA/368246" at bounding box center [572, 53] width 570 height 28
paste input "PA/490310"
type input "PA/490310"
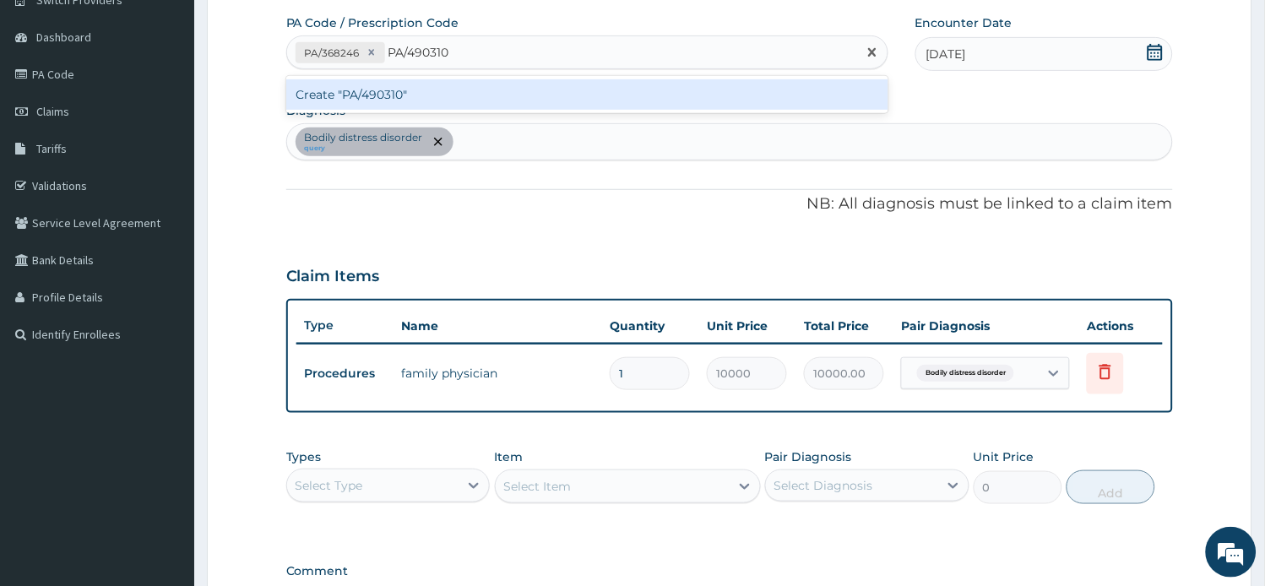
click at [603, 99] on div "Create "PA/490310"" at bounding box center [587, 94] width 602 height 30
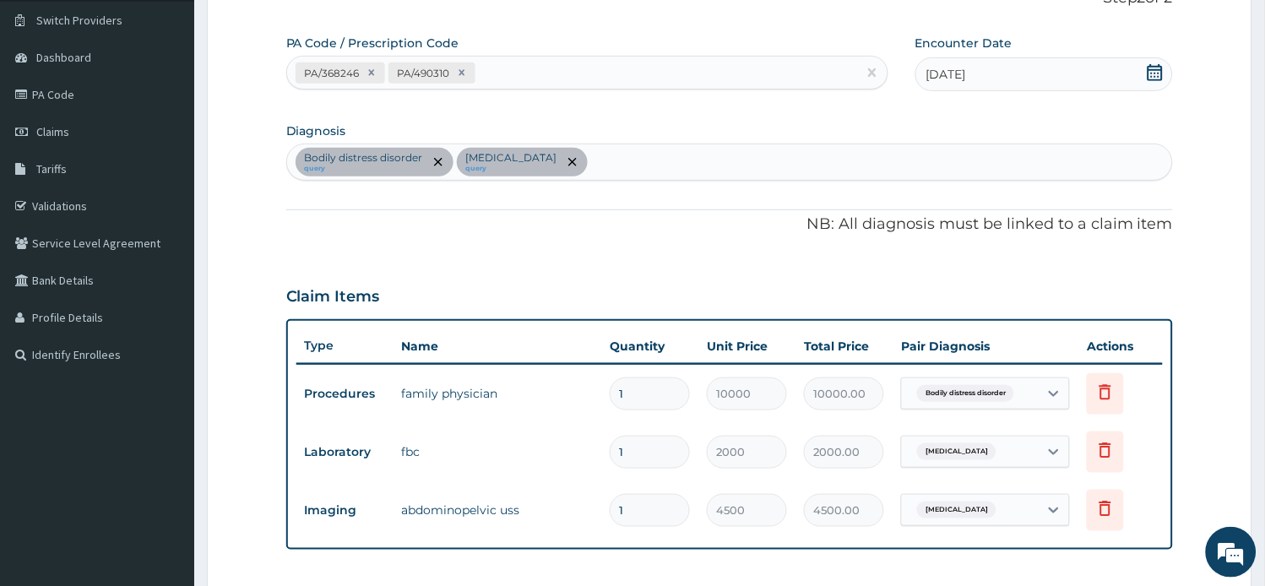
scroll to position [94, 0]
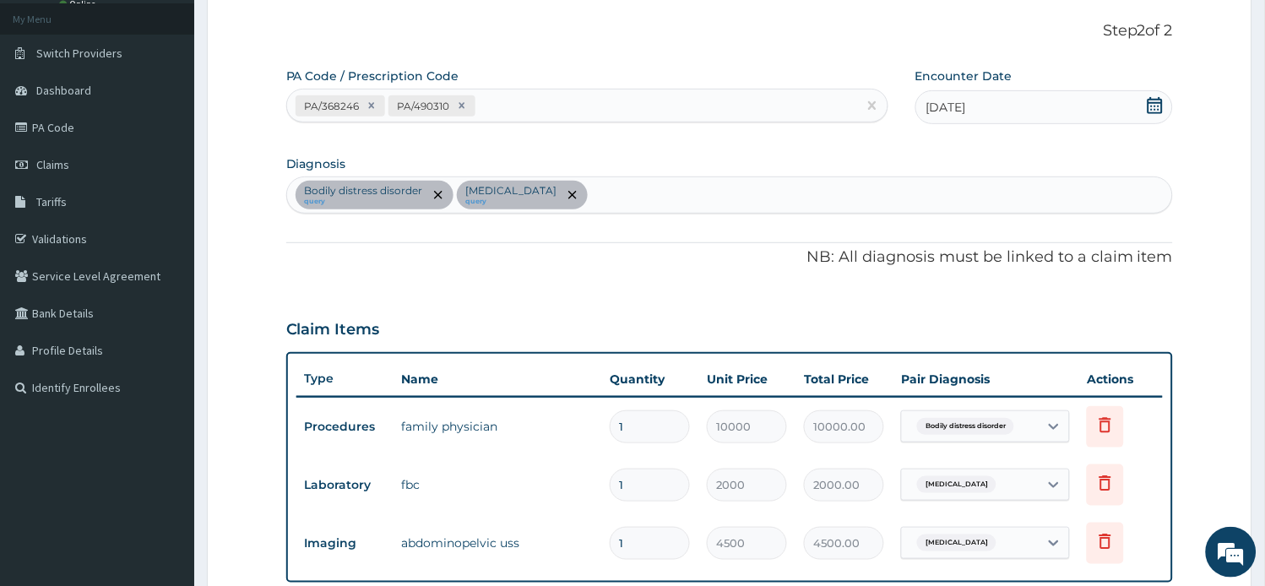
click at [621, 198] on div "Bodily distress disorder query [MEDICAL_DATA] query" at bounding box center [730, 194] width 886 height 35
click at [598, 198] on div "Bodily distress disorder query [MEDICAL_DATA] query" at bounding box center [730, 194] width 886 height 35
type input "[MEDICAL_DATA]"
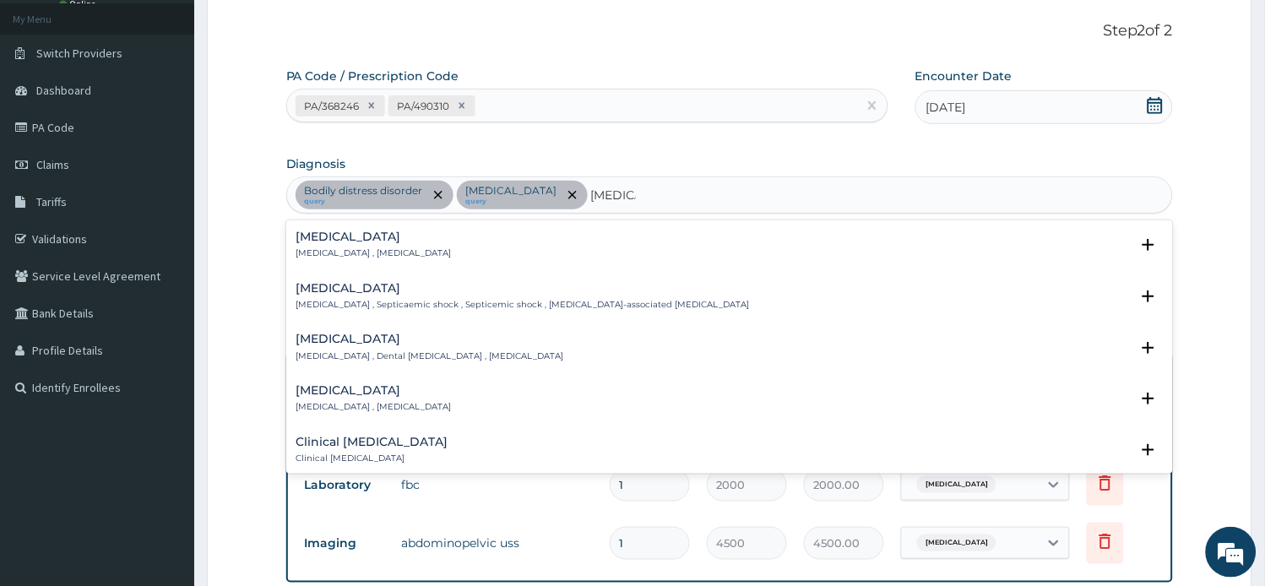
click at [362, 238] on h4 "[MEDICAL_DATA]" at bounding box center [374, 237] width 155 height 13
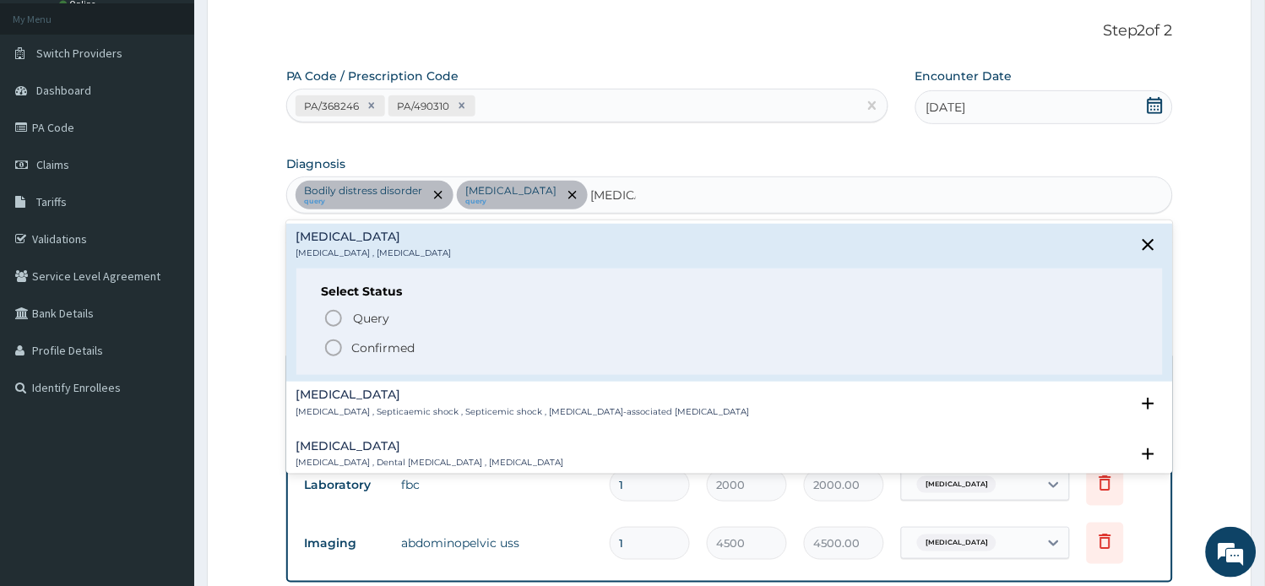
click at [382, 351] on p "Confirmed" at bounding box center [383, 348] width 63 height 17
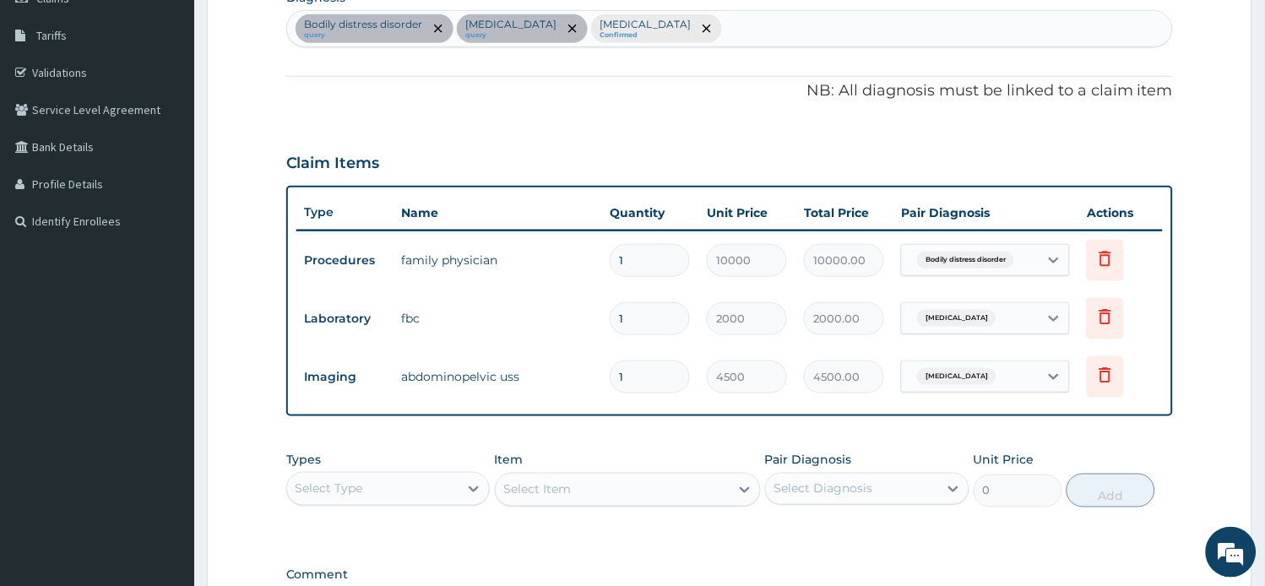
scroll to position [281, 0]
